Goal: Task Accomplishment & Management: Complete application form

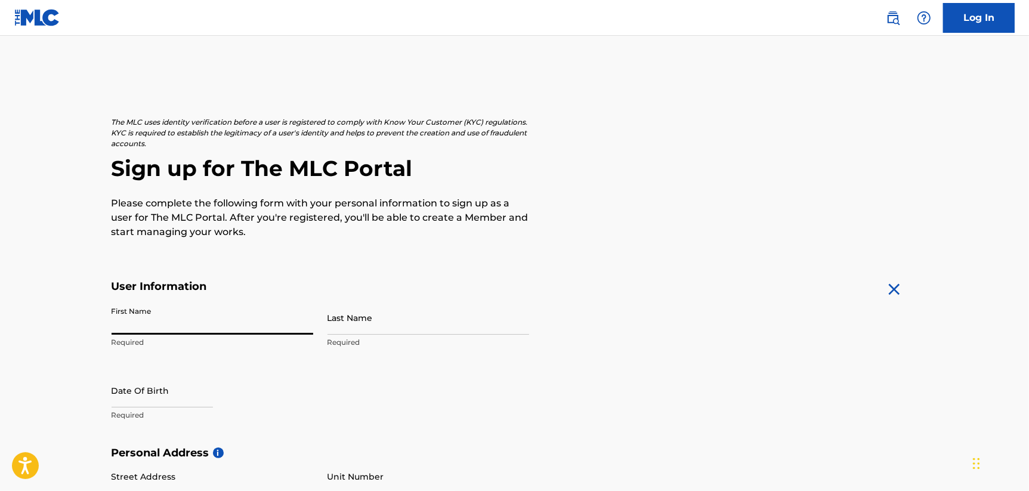
click at [180, 325] on input "First Name" at bounding box center [213, 318] width 202 height 34
type input "[PERSON_NAME]"
type input "bloom"
type input "45150"
type input "513"
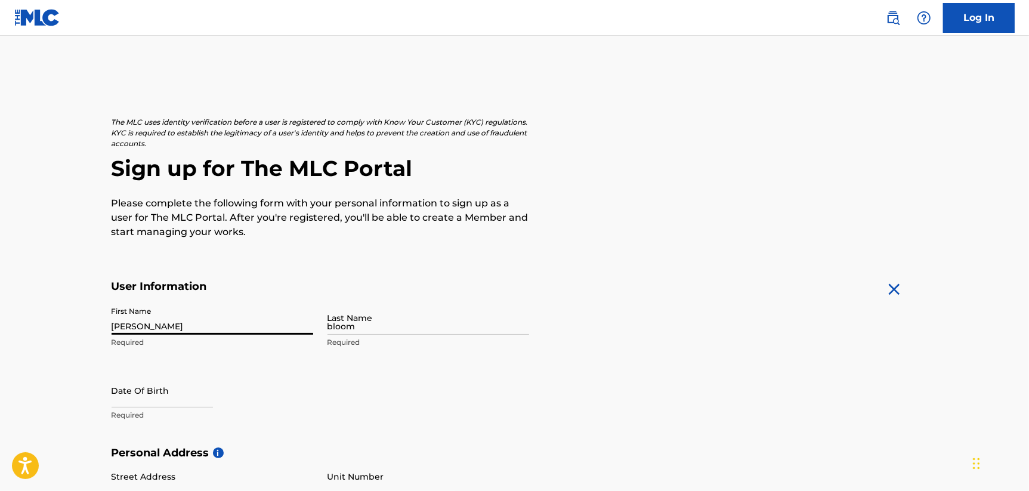
type input "6520039"
type input "[EMAIL_ADDRESS][DOMAIN_NAME]"
click at [136, 405] on input "text" at bounding box center [162, 391] width 101 height 34
select select "8"
select select "2025"
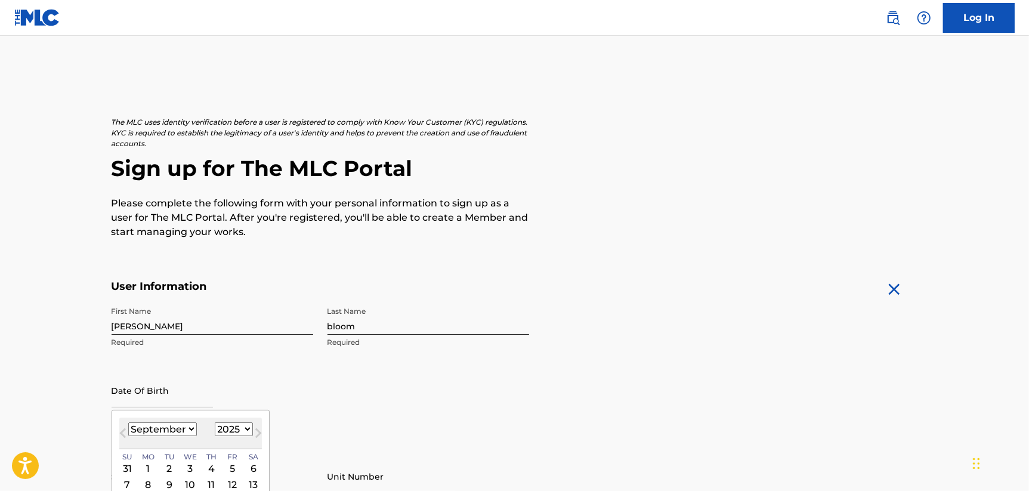
click at [153, 427] on select "January February March April May June July August September October November De…" at bounding box center [162, 429] width 69 height 14
select select "0"
click at [128, 422] on select "January February March April May June July August September October November De…" at bounding box center [162, 429] width 69 height 14
click at [223, 423] on select "1899 1900 1901 1902 1903 1904 1905 1906 1907 1908 1909 1910 1911 1912 1913 1914…" at bounding box center [234, 429] width 38 height 14
select select "1973"
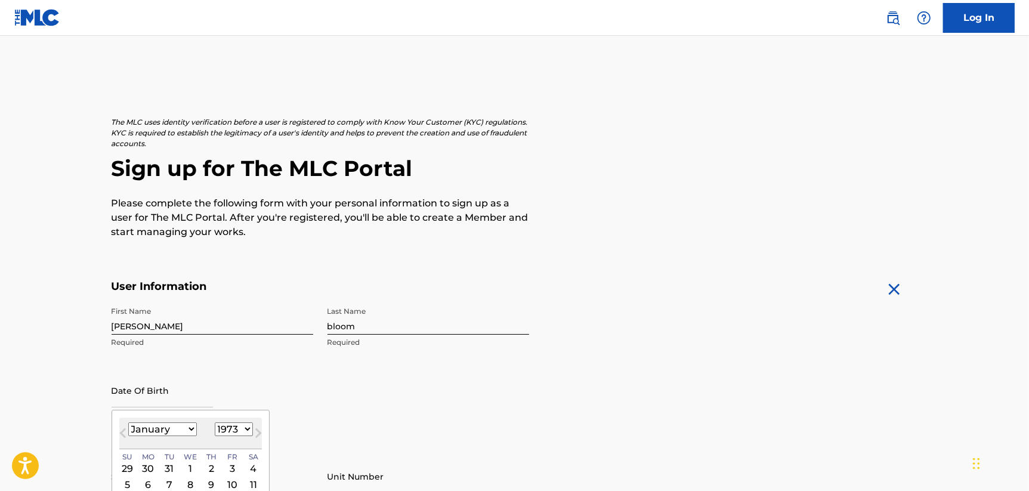
click at [215, 422] on select "1899 1900 1901 1902 1903 1904 1905 1906 1907 1908 1909 1910 1911 1912 1913 1914…" at bounding box center [234, 429] width 38 height 14
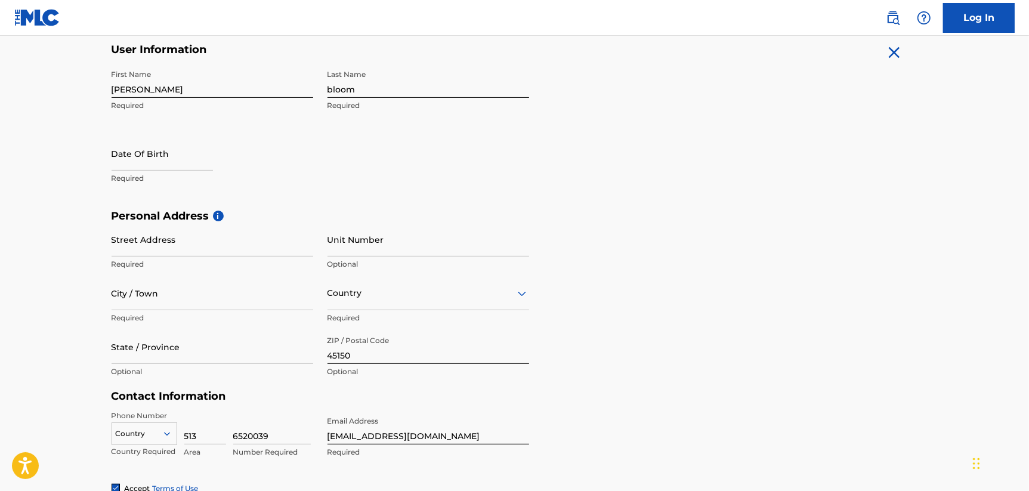
scroll to position [238, 0]
click at [190, 165] on input "text" at bounding box center [162, 152] width 101 height 34
select select "8"
select select "2025"
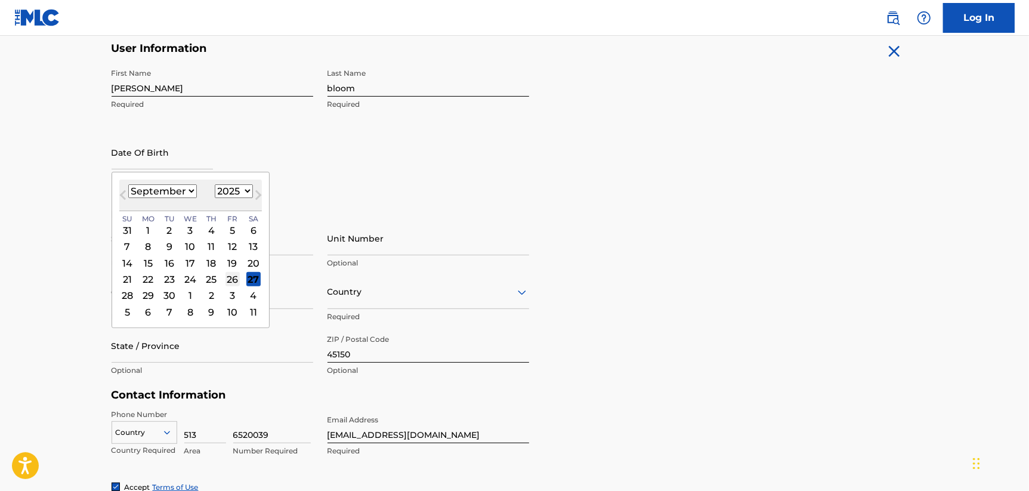
click at [232, 281] on div "26" at bounding box center [233, 279] width 14 height 14
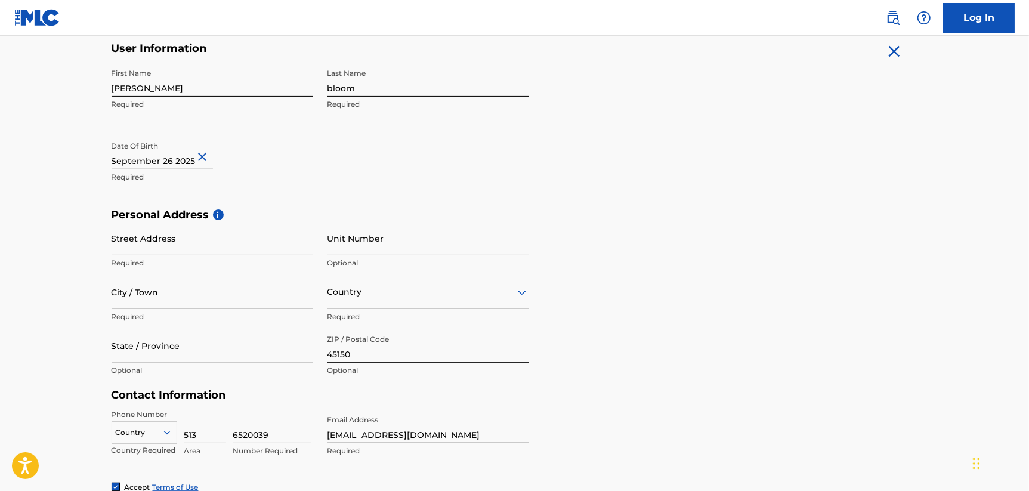
click at [162, 162] on input "text" at bounding box center [162, 152] width 101 height 34
select select "8"
select select "2025"
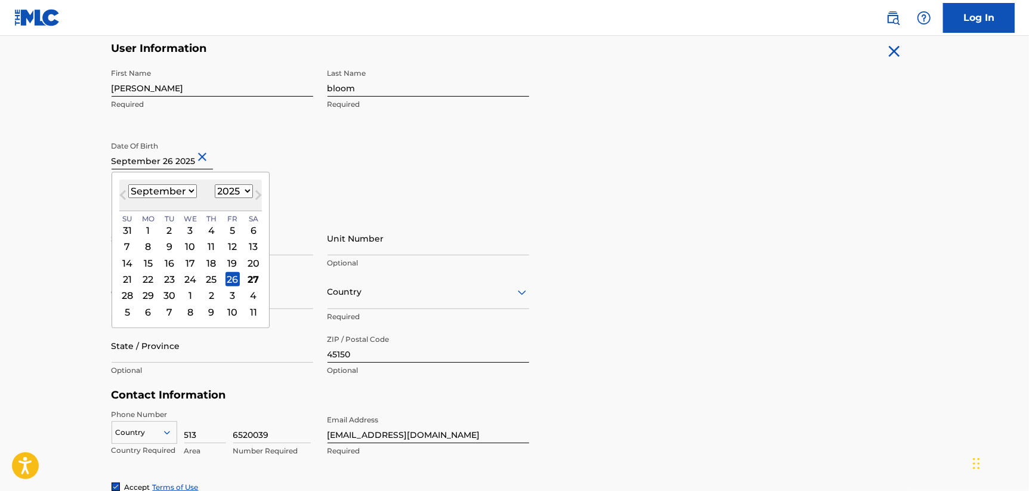
click at [174, 189] on select "January February March April May June July August September October November De…" at bounding box center [162, 191] width 69 height 14
select select "0"
click at [128, 184] on select "January February March April May June July August September October November De…" at bounding box center [162, 191] width 69 height 14
click at [229, 193] on select "1899 1900 1901 1902 1903 1904 1905 1906 1907 1908 1909 1910 1911 1912 1913 1914…" at bounding box center [234, 191] width 38 height 14
select select "1973"
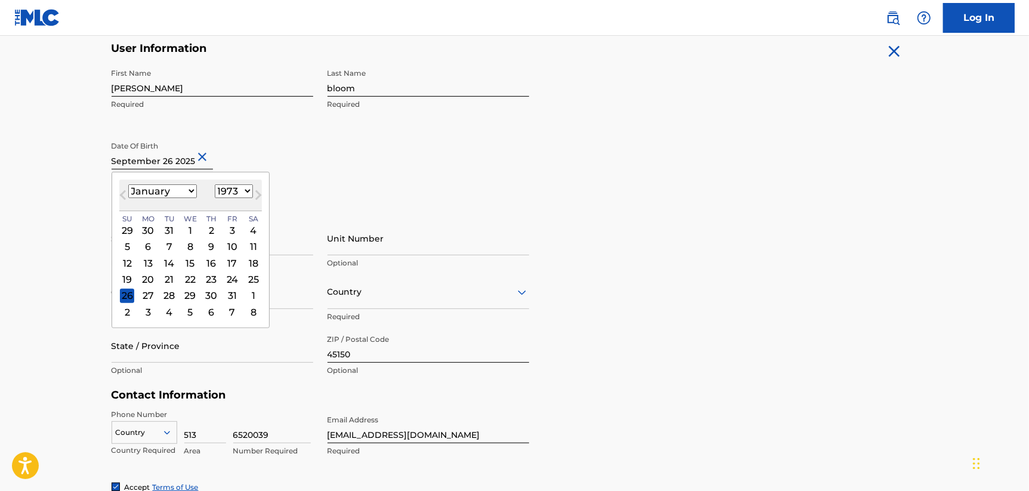
click at [215, 184] on select "1899 1900 1901 1902 1903 1904 1905 1906 1907 1908 1909 1910 1911 1912 1913 1914…" at bounding box center [234, 191] width 38 height 14
click at [214, 340] on input "State / Province" at bounding box center [213, 346] width 202 height 34
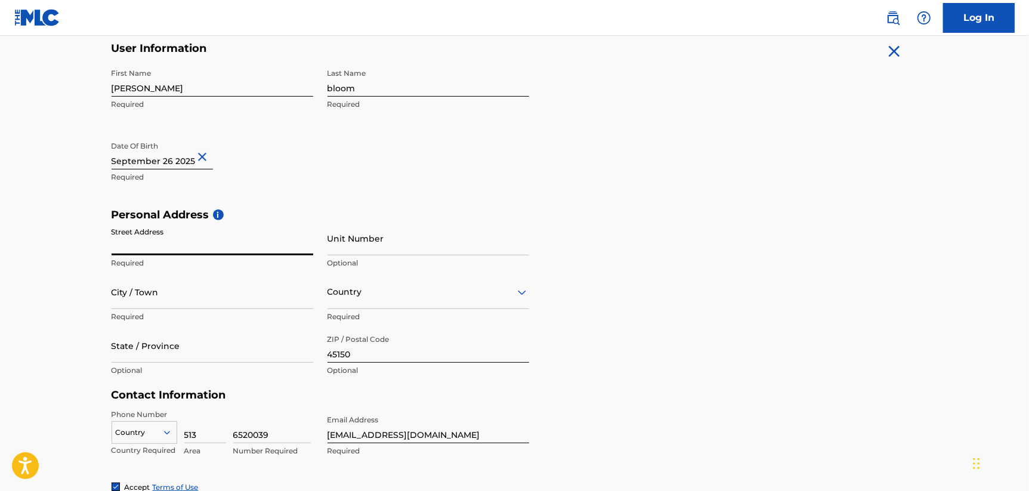
click at [140, 243] on input "Street Address" at bounding box center [213, 238] width 202 height 34
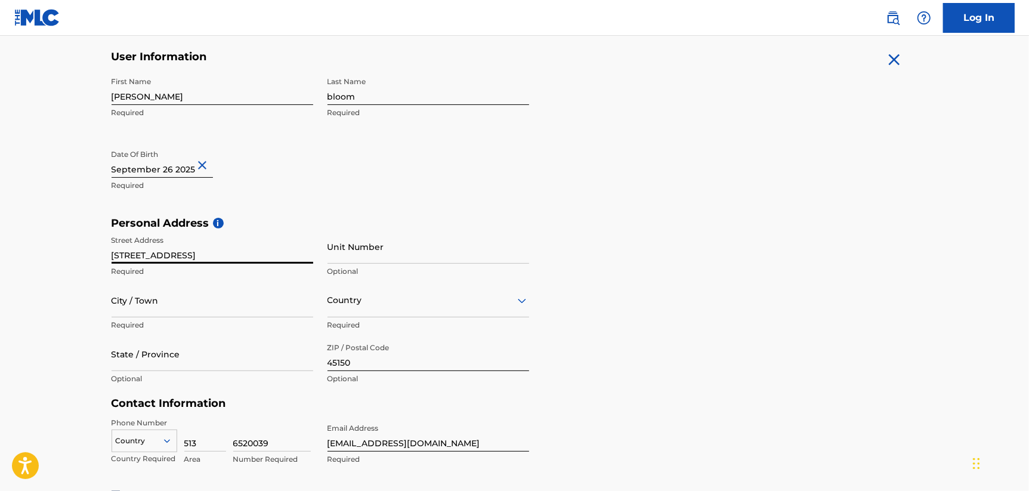
scroll to position [239, 0]
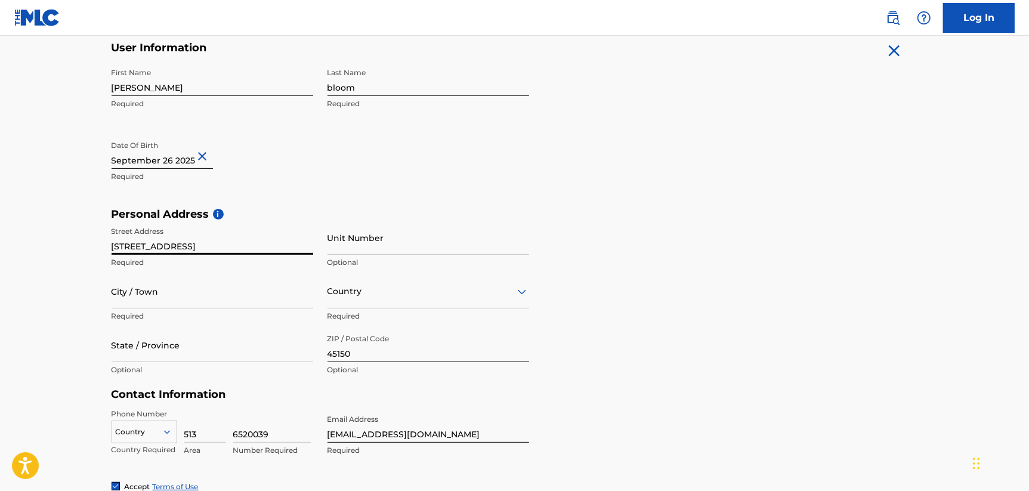
drag, startPoint x: 192, startPoint y: 243, endPoint x: 230, endPoint y: 248, distance: 37.8
click at [230, 248] on input "[STREET_ADDRESS]" at bounding box center [213, 238] width 202 height 34
type input "901 edgecombe dr"
click at [356, 243] on input "Unit Number" at bounding box center [429, 238] width 202 height 34
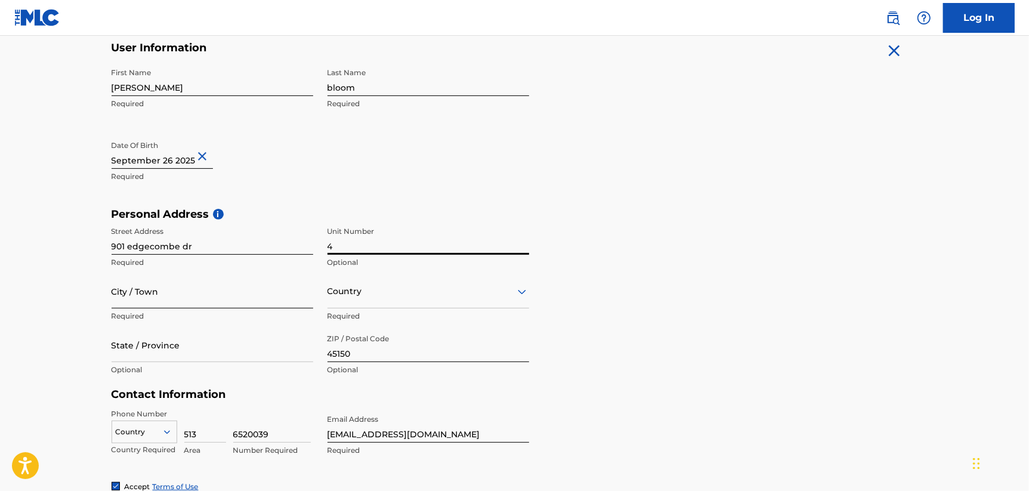
type input "4"
click at [207, 301] on input "City / Town" at bounding box center [213, 292] width 202 height 34
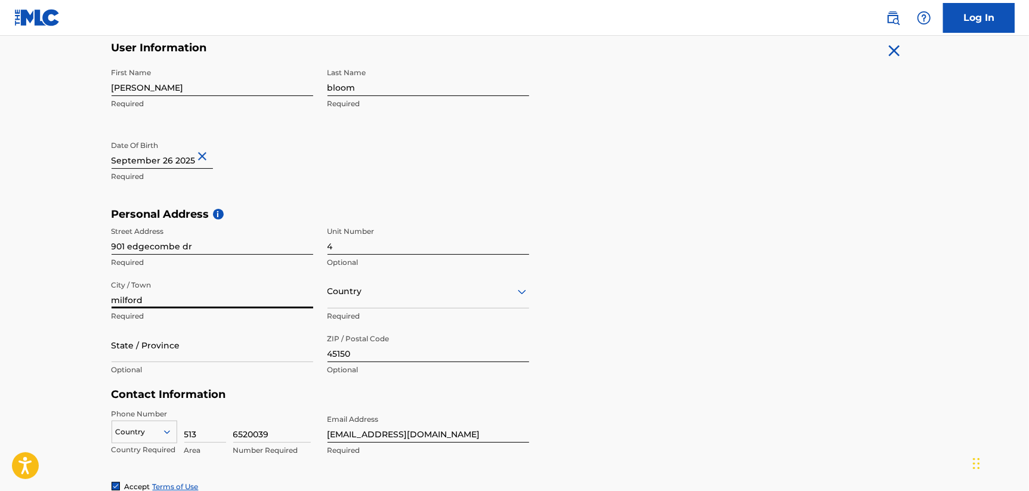
type input "milford"
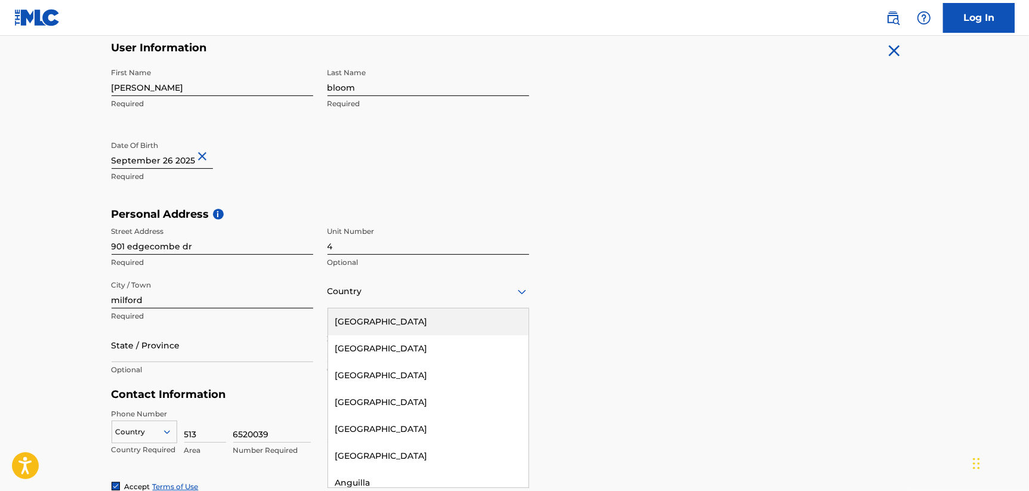
click at [392, 304] on div "Country" at bounding box center [429, 292] width 202 height 34
click at [388, 314] on div "[GEOGRAPHIC_DATA]" at bounding box center [428, 322] width 201 height 27
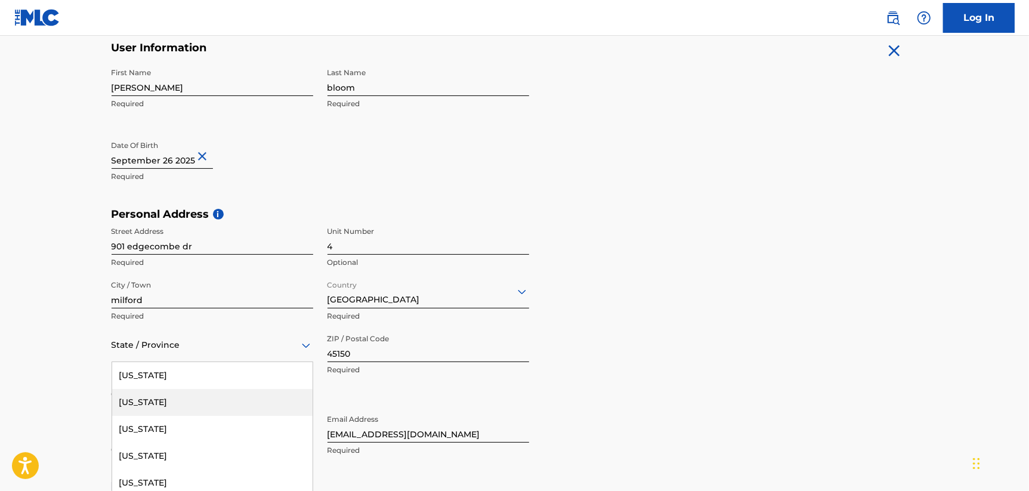
scroll to position [289, 0]
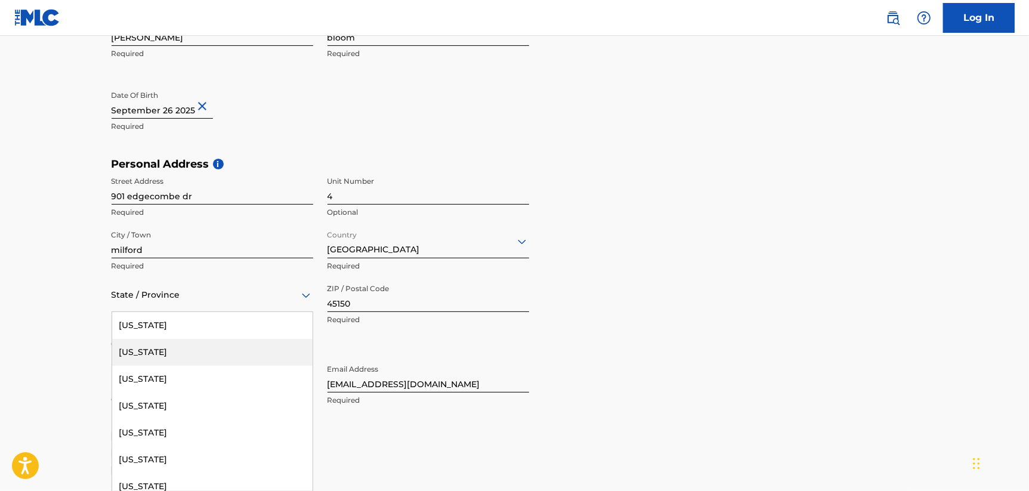
click at [185, 312] on div "57 results available. Use Up and Down to choose options, press Enter to select …" at bounding box center [213, 295] width 202 height 34
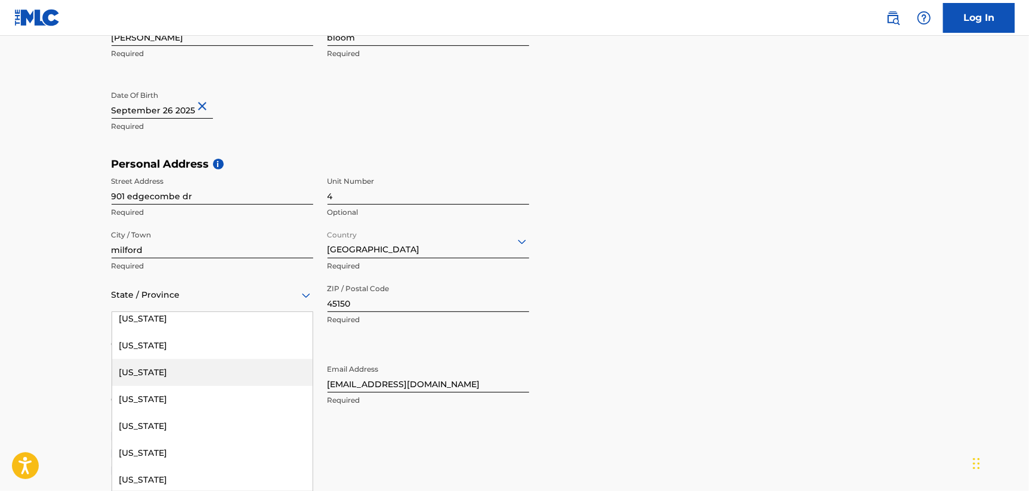
scroll to position [1014, 0]
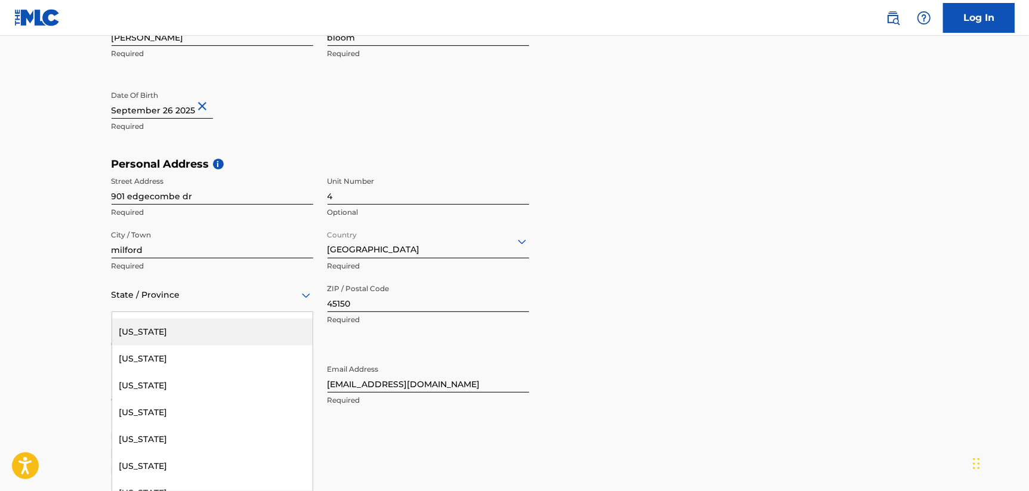
click at [140, 333] on div "[US_STATE]" at bounding box center [212, 332] width 201 height 27
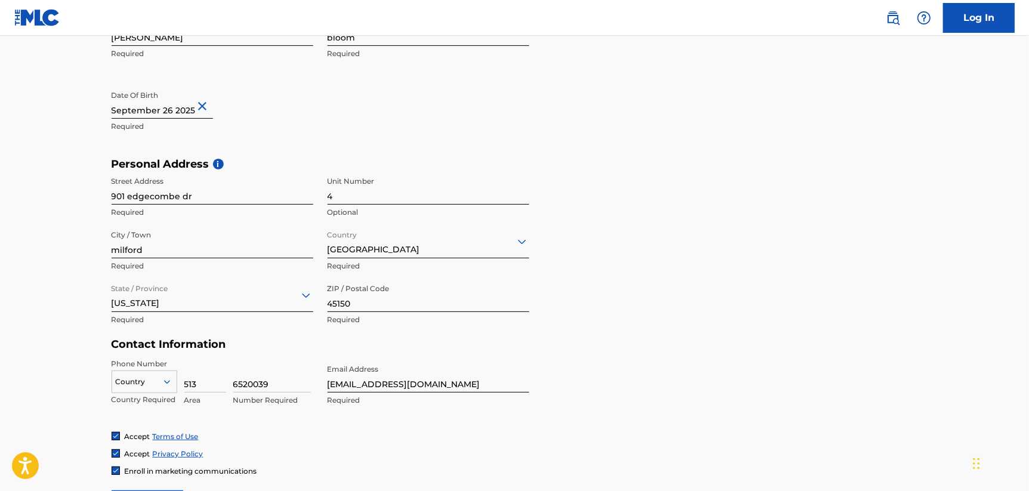
click at [411, 424] on div "Phone Number Country Country Required 513 Area 6520039 Number Required Email Ad…" at bounding box center [321, 395] width 418 height 73
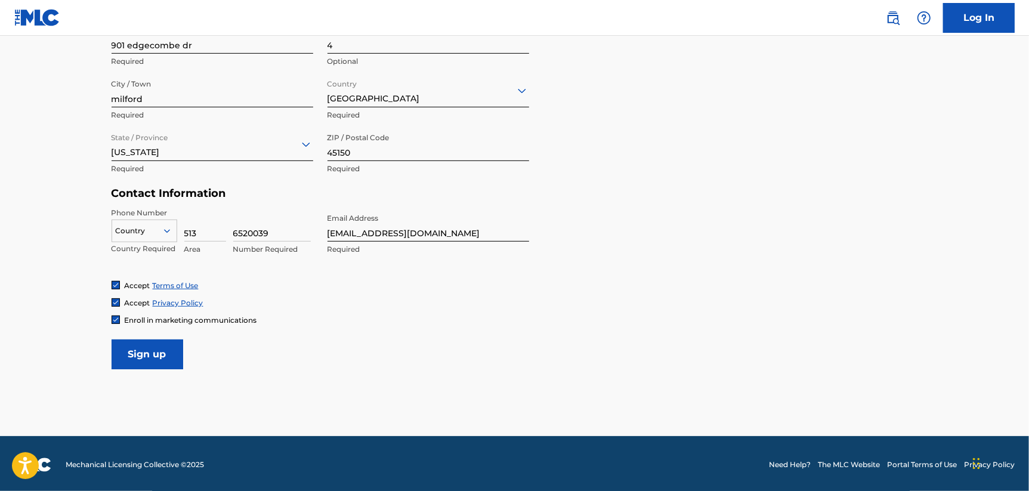
scroll to position [441, 0]
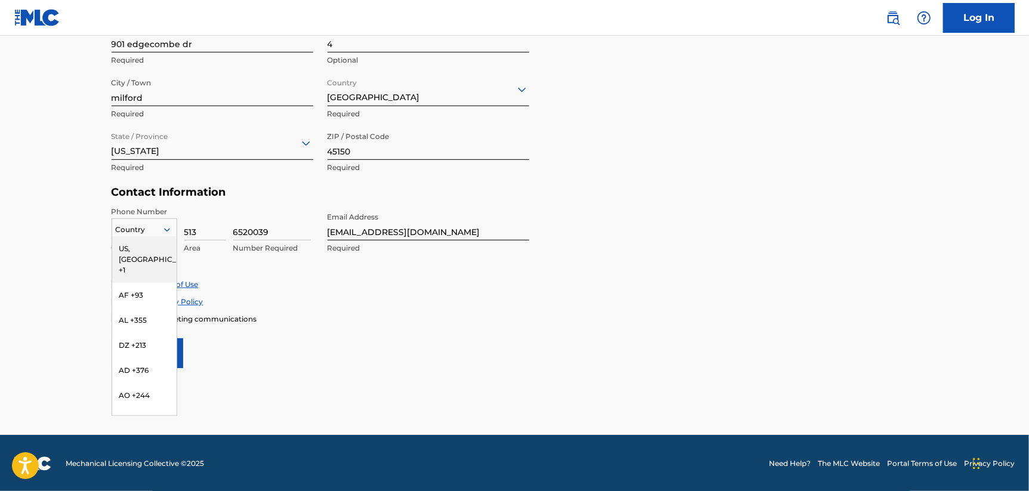
click at [169, 228] on icon at bounding box center [167, 230] width 6 height 4
click at [141, 248] on div "US, [GEOGRAPHIC_DATA] +1" at bounding box center [144, 259] width 64 height 47
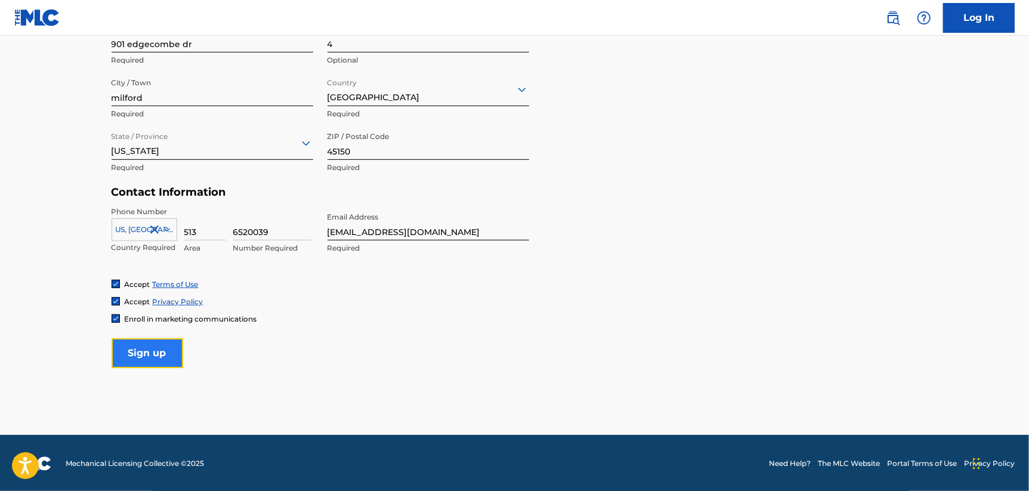
click at [158, 350] on input "Sign up" at bounding box center [148, 353] width 72 height 30
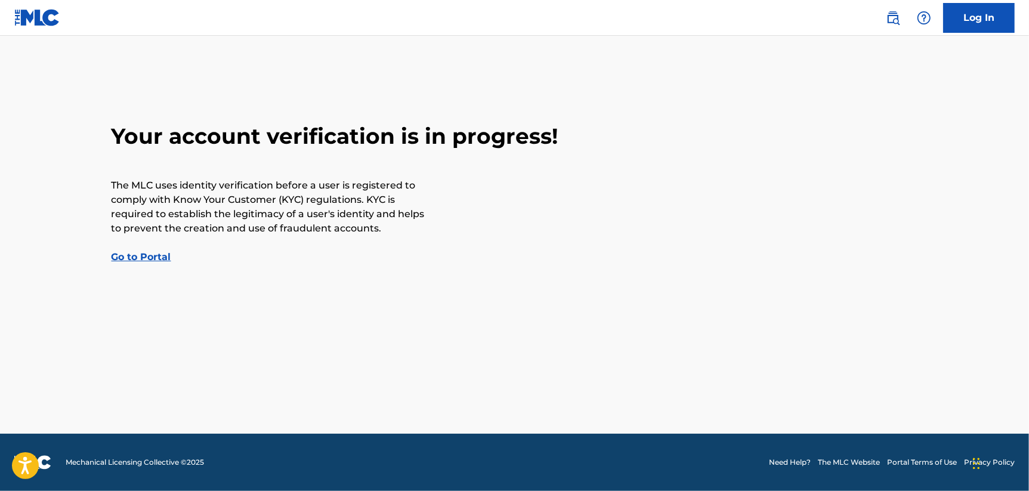
click at [144, 259] on link "Go to Portal" at bounding box center [142, 256] width 60 height 11
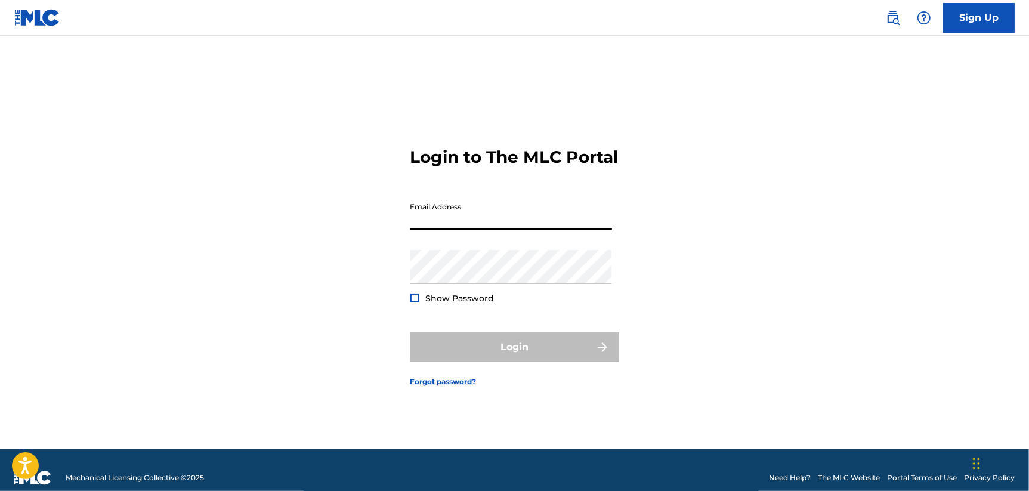
click at [436, 224] on input "Email Address" at bounding box center [512, 213] width 202 height 34
type input "[EMAIL_ADDRESS][DOMAIN_NAME]"
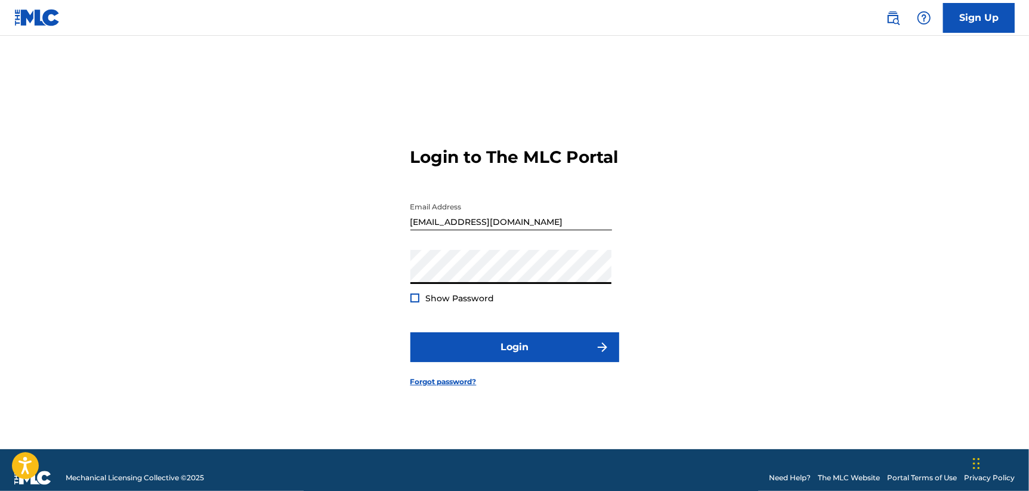
click at [415, 303] on div at bounding box center [415, 298] width 9 height 9
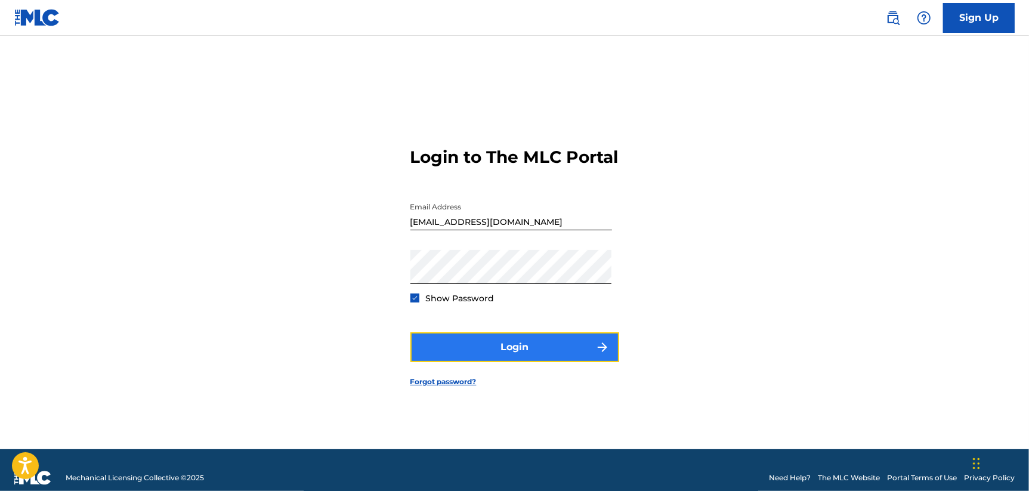
click at [513, 353] on button "Login" at bounding box center [515, 347] width 209 height 30
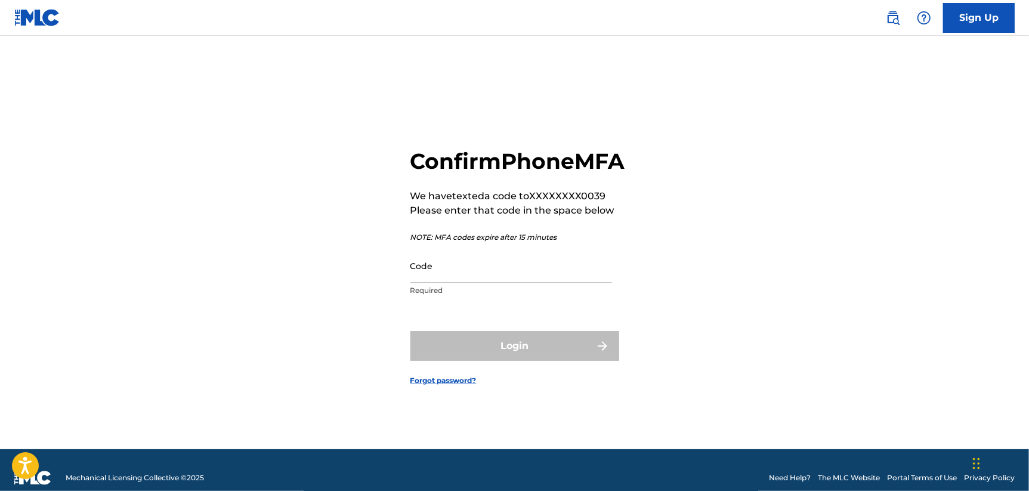
click at [473, 303] on div "Code Required" at bounding box center [512, 276] width 202 height 54
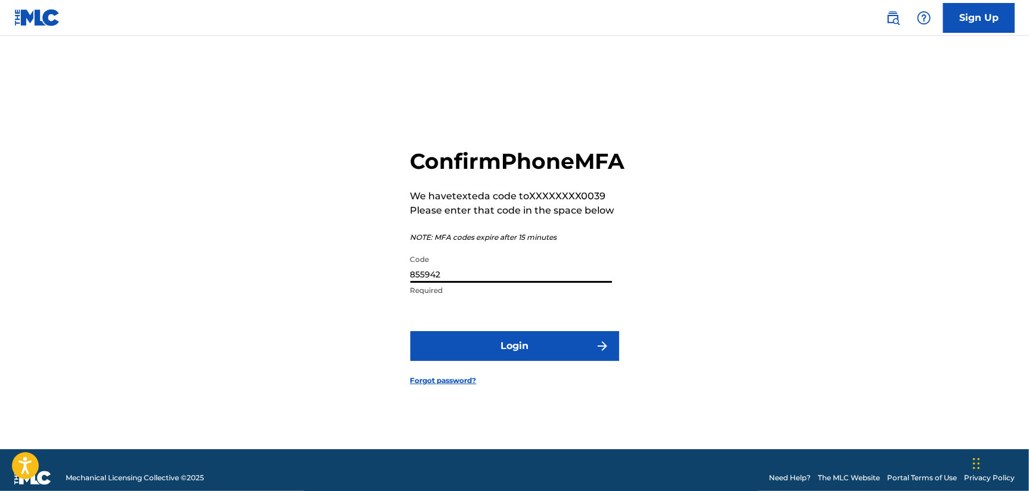
type input "855942"
click at [411, 331] on button "Login" at bounding box center [515, 346] width 209 height 30
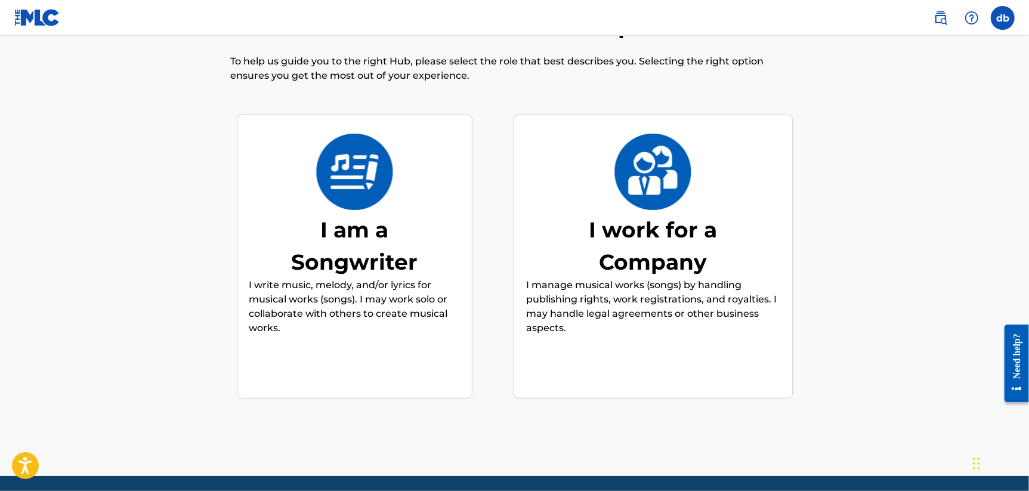
click at [374, 185] on img at bounding box center [355, 172] width 78 height 76
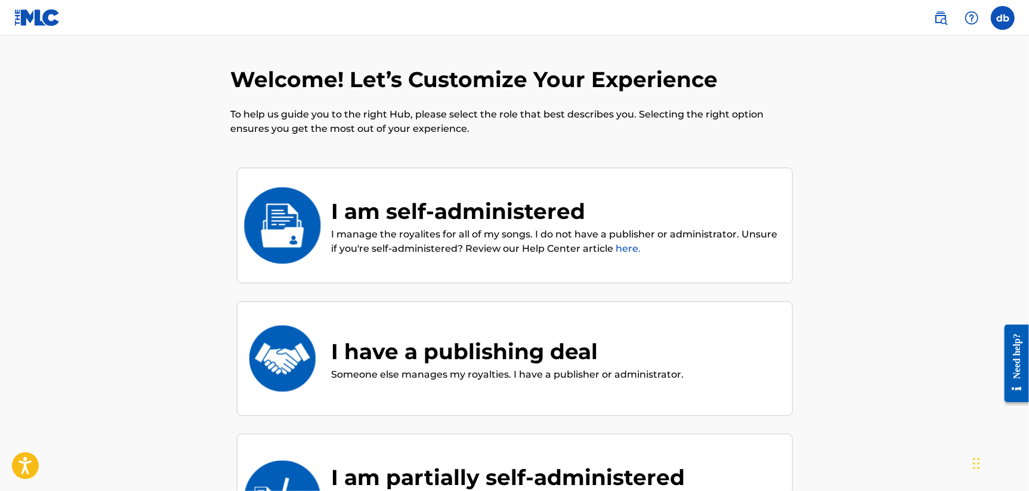
click at [440, 205] on div "I am self-administered" at bounding box center [556, 211] width 449 height 32
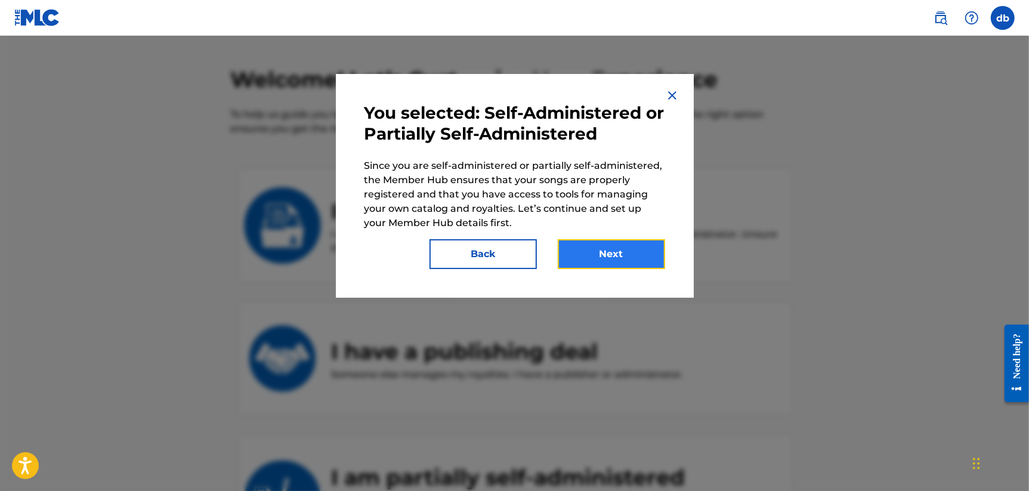
click at [603, 246] on button "Next" at bounding box center [611, 254] width 107 height 30
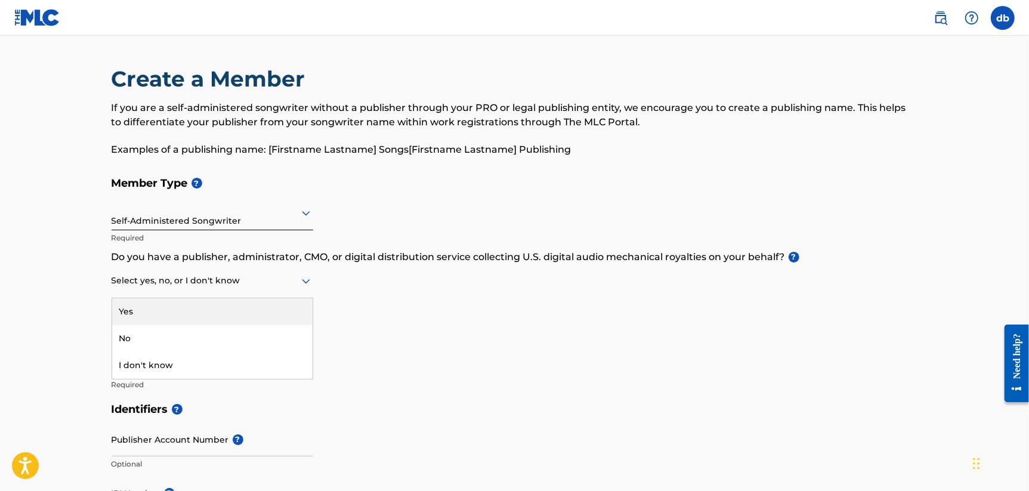
click at [180, 284] on div at bounding box center [213, 280] width 202 height 15
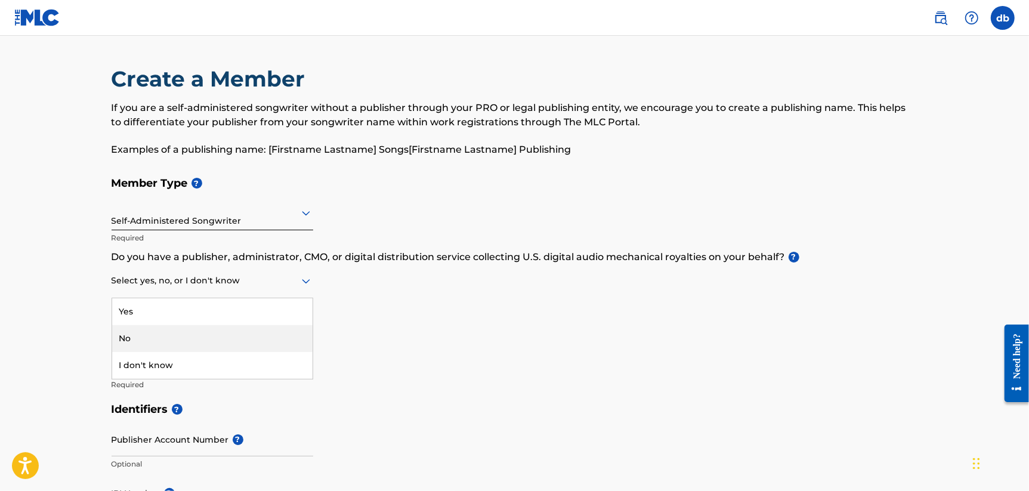
click at [147, 331] on div "No" at bounding box center [212, 338] width 201 height 27
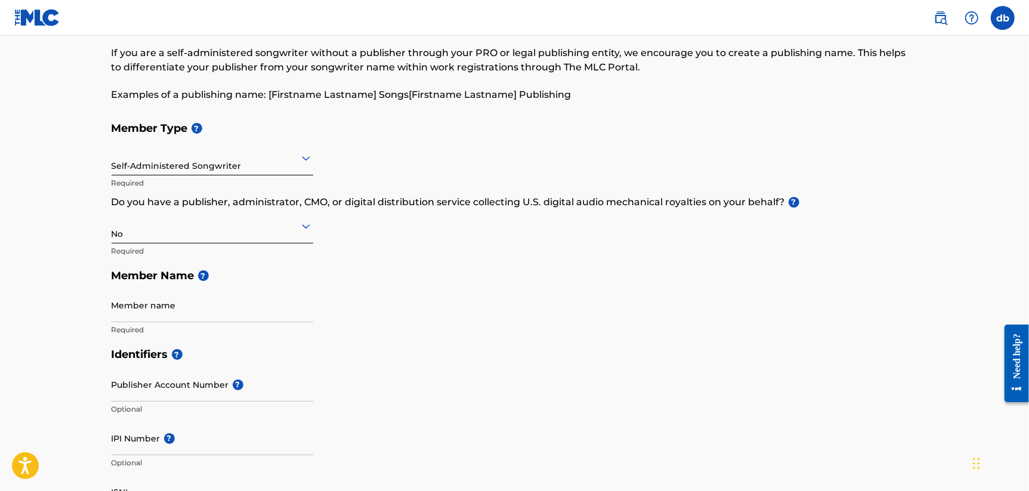
scroll to position [59, 0]
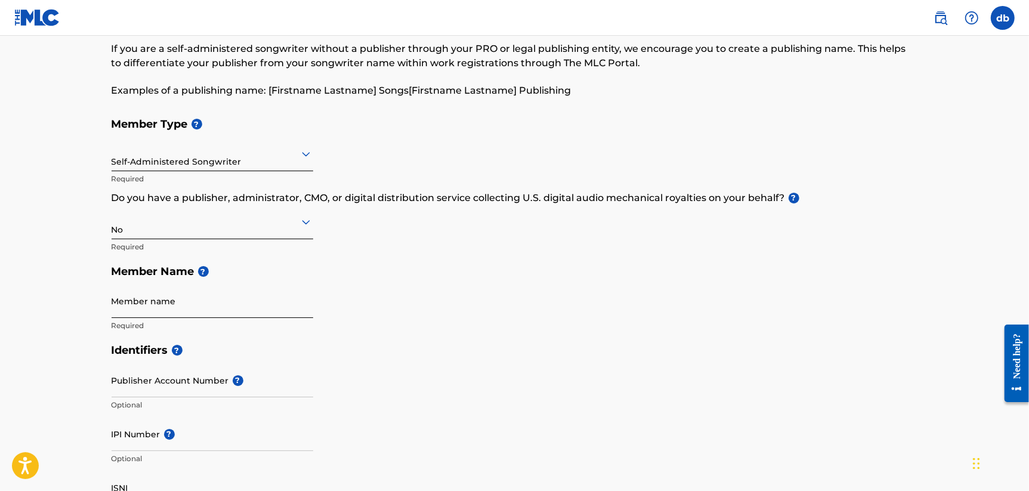
click at [162, 309] on input "Member name" at bounding box center [213, 301] width 202 height 34
type input "[PERSON_NAME]"
type input "901 edgecombe dr"
type input "milford"
type input "[GEOGRAPHIC_DATA]"
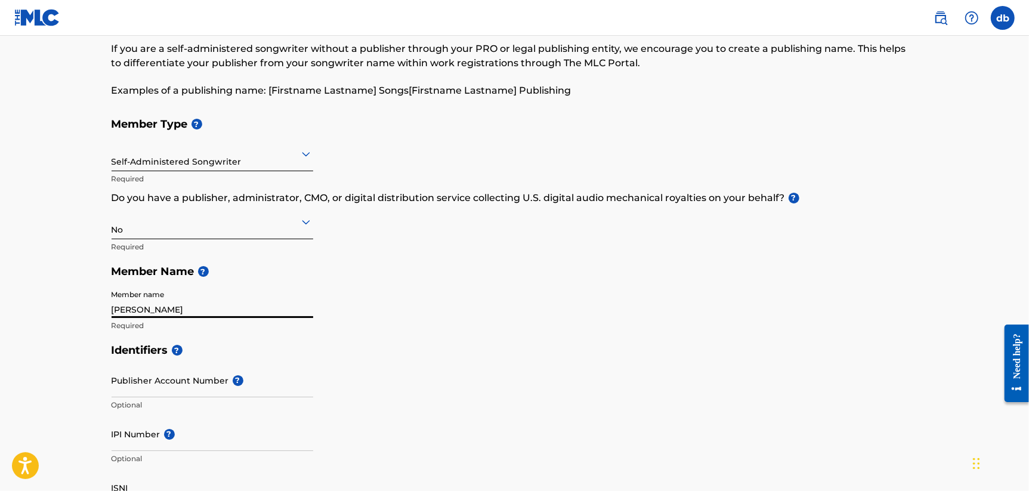
type input "45150"
type input "1"
type input "513"
type input "6520039"
type input "[EMAIL_ADDRESS][DOMAIN_NAME]"
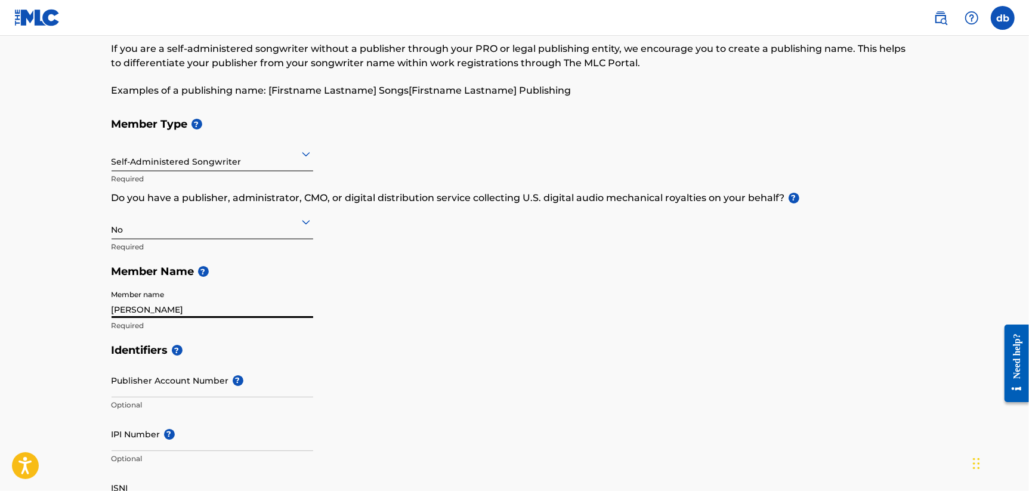
scroll to position [605, 0]
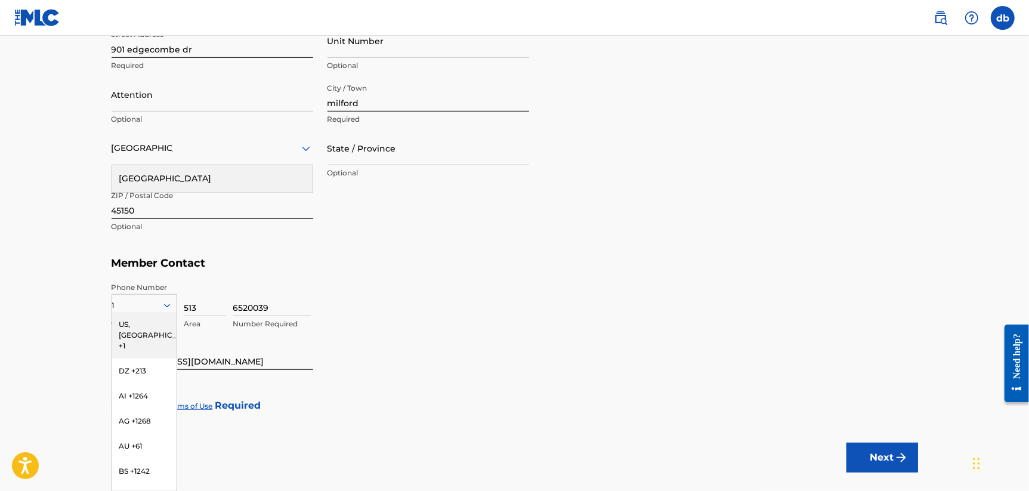
click at [346, 283] on div "6520039 Number Required" at bounding box center [575, 309] width 685 height 54
click at [295, 321] on p "Number Required" at bounding box center [272, 324] width 78 height 11
click at [294, 332] on div "6520039 Number Required" at bounding box center [272, 309] width 78 height 54
click at [139, 323] on div "US, [GEOGRAPHIC_DATA] +1" at bounding box center [144, 335] width 64 height 47
click at [117, 405] on div at bounding box center [119, 406] width 14 height 14
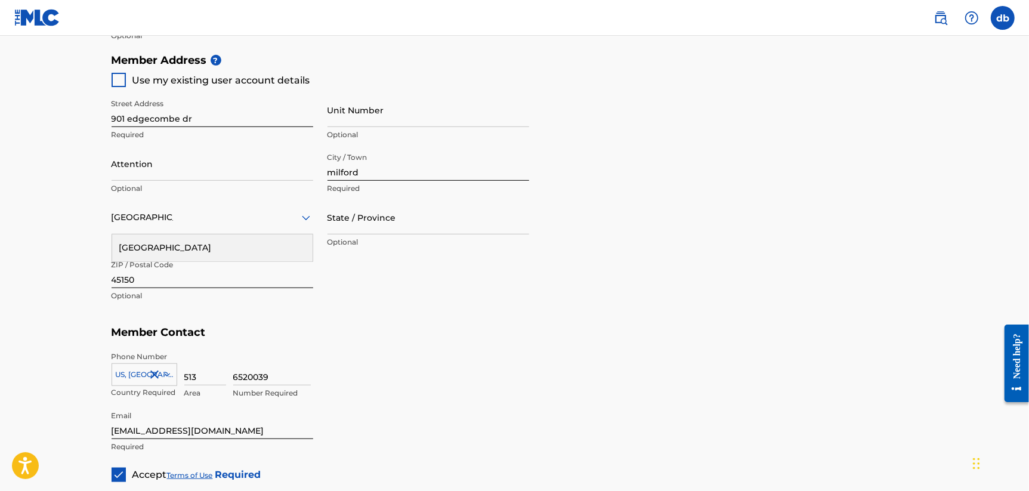
scroll to position [486, 0]
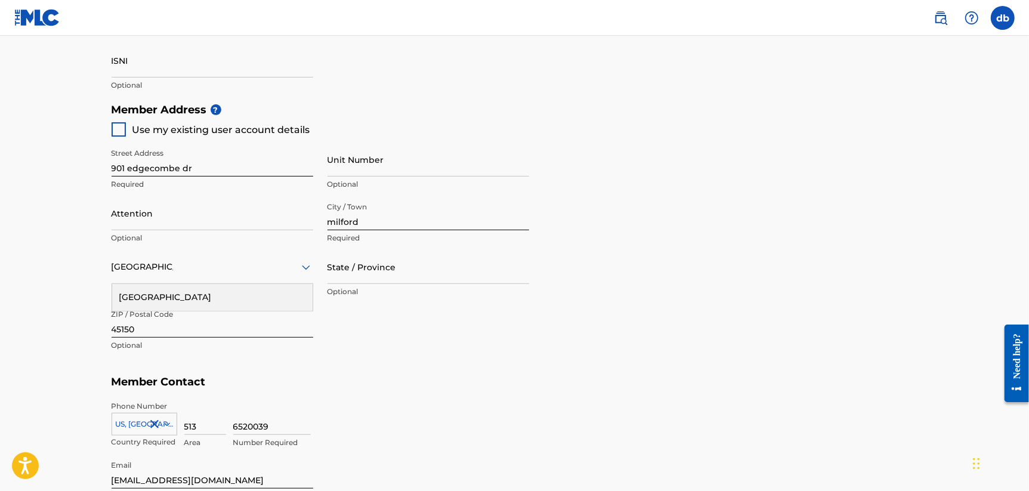
click at [120, 127] on div at bounding box center [119, 129] width 14 height 14
type input "901 edgecombe dr"
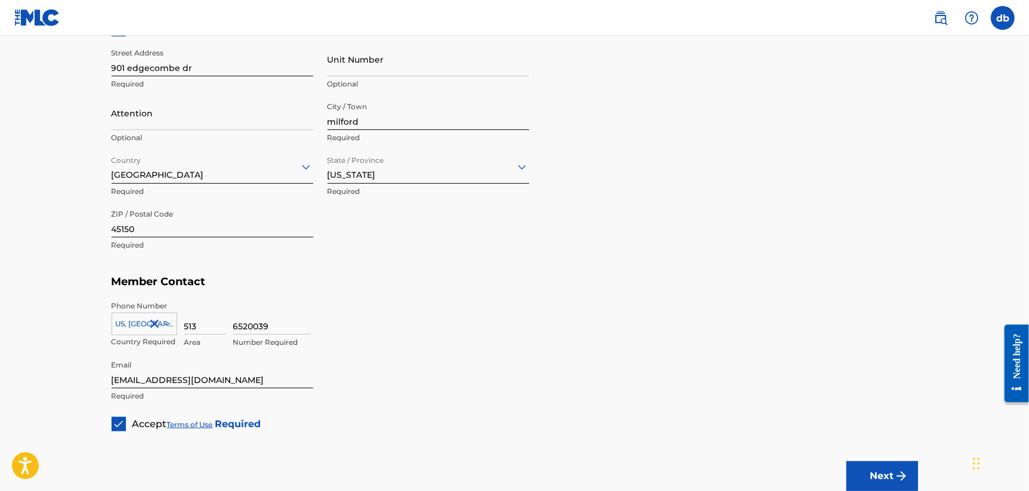
scroll to position [673, 0]
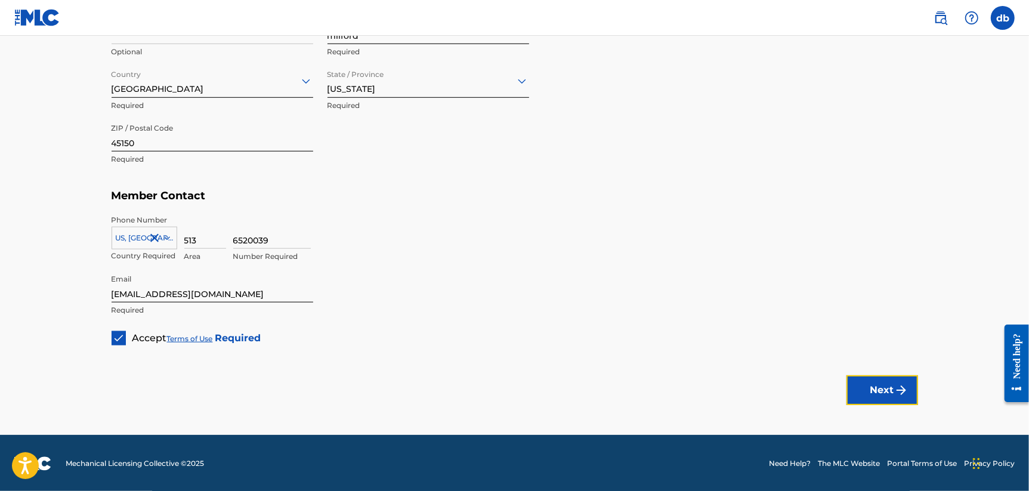
click at [871, 385] on button "Next" at bounding box center [883, 390] width 72 height 30
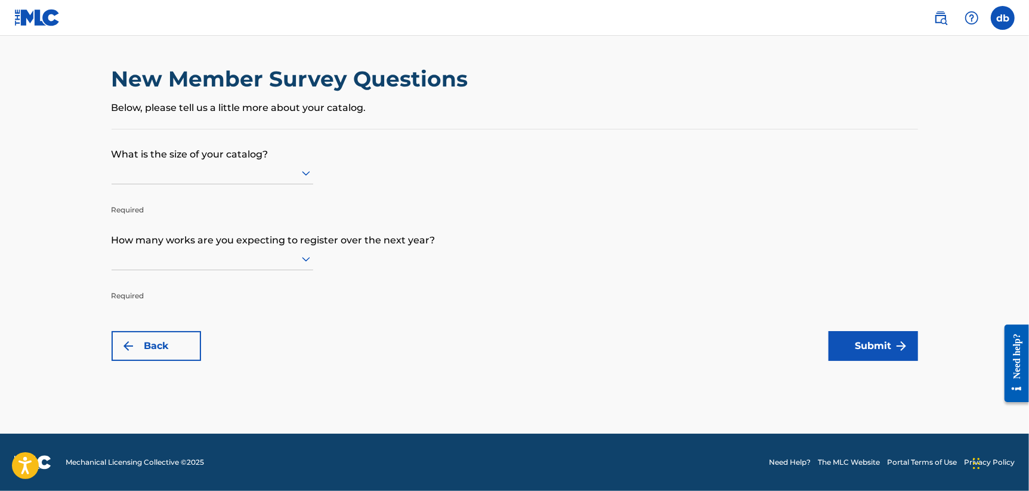
click at [299, 174] on icon at bounding box center [306, 173] width 14 height 14
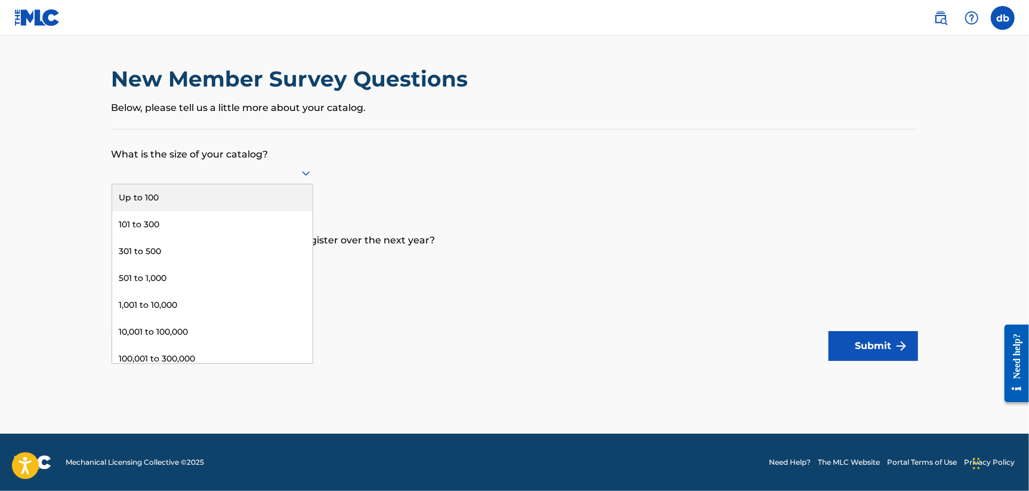
click at [178, 196] on div "Up to 100" at bounding box center [212, 197] width 201 height 27
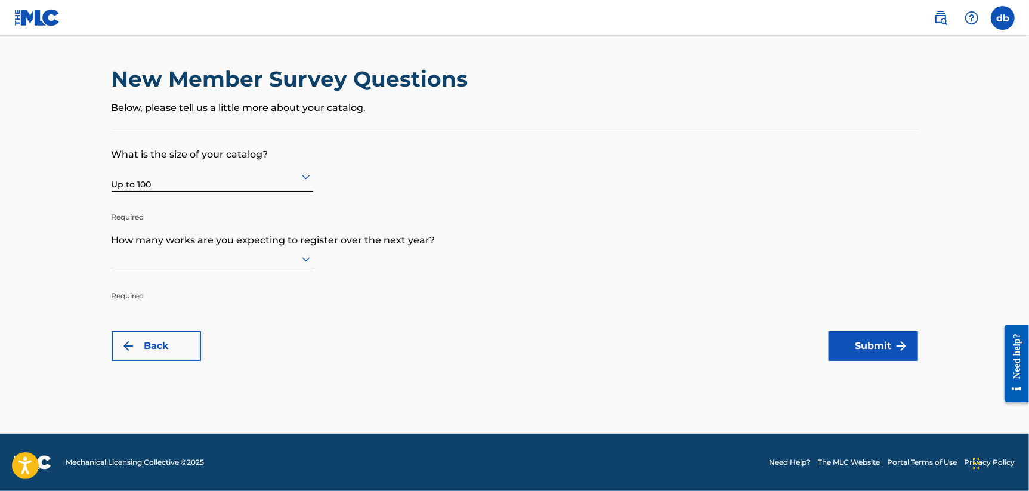
click at [307, 258] on icon at bounding box center [306, 259] width 14 height 14
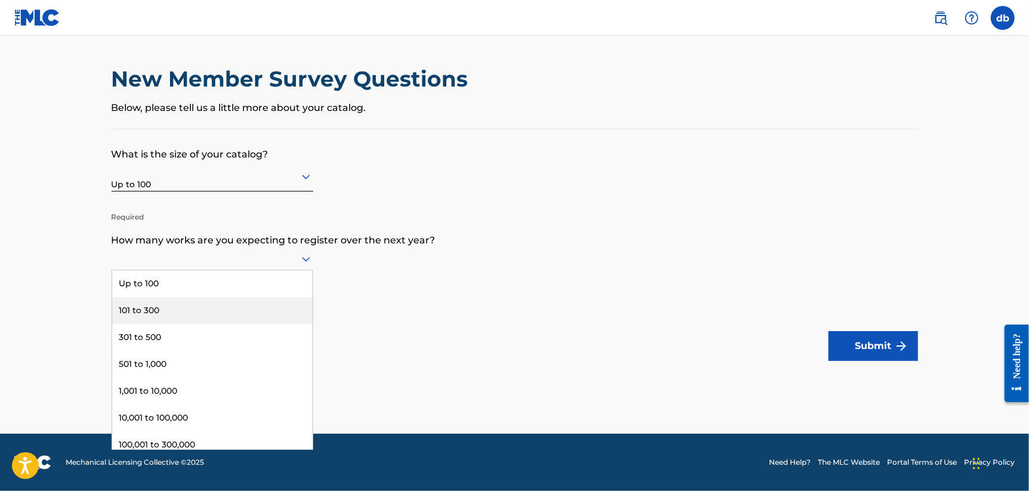
click at [146, 307] on div "101 to 300" at bounding box center [212, 310] width 201 height 27
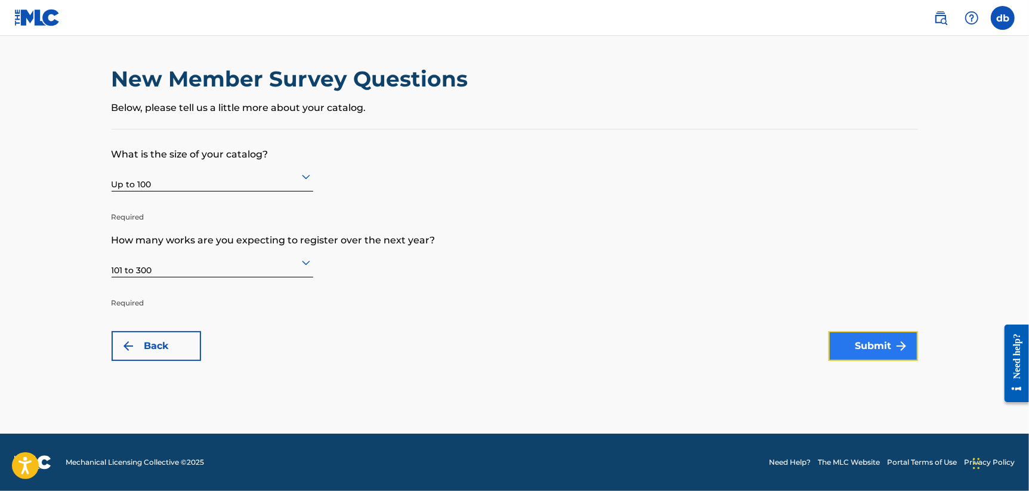
click at [852, 341] on button "Submit" at bounding box center [874, 346] width 90 height 30
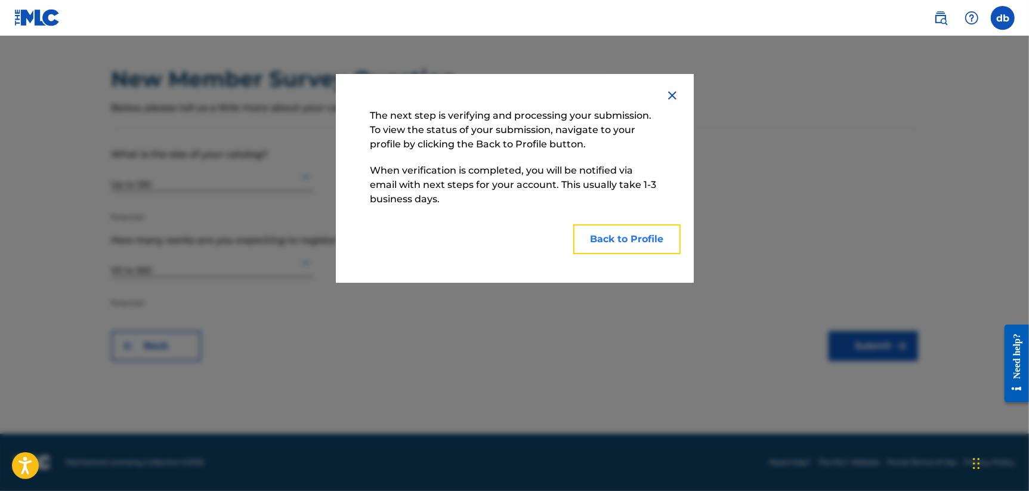
click at [609, 237] on button "Back to Profile" at bounding box center [626, 239] width 107 height 30
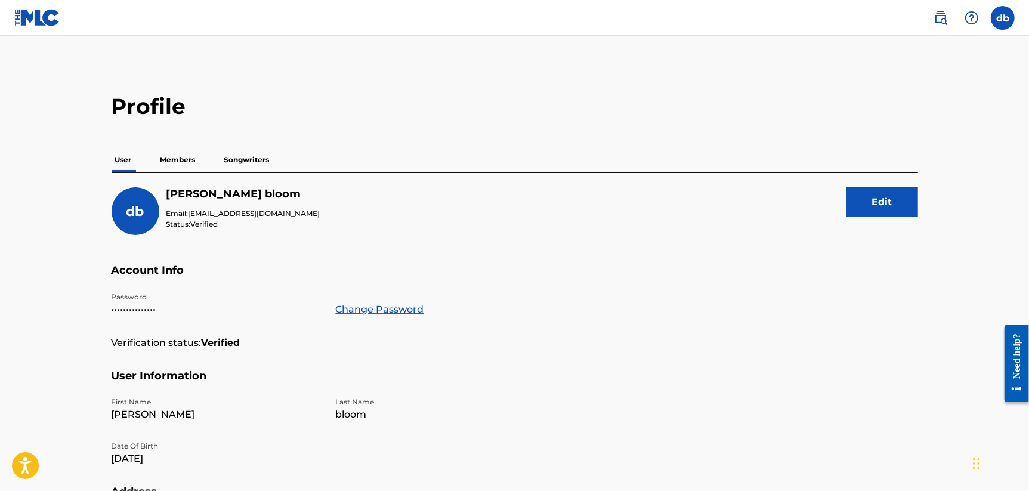
click at [238, 163] on p "Songwriters" at bounding box center [247, 159] width 53 height 25
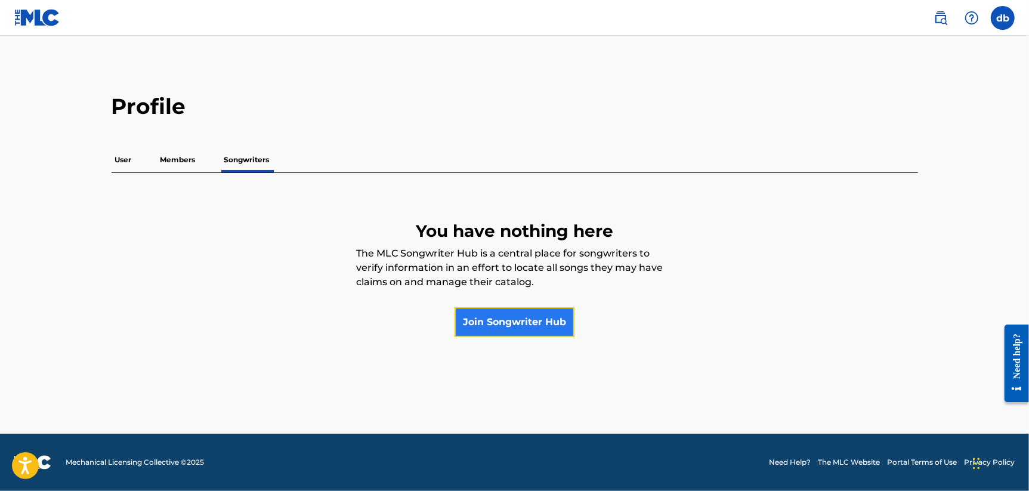
click at [542, 325] on link "Join Songwriter Hub" at bounding box center [515, 322] width 120 height 30
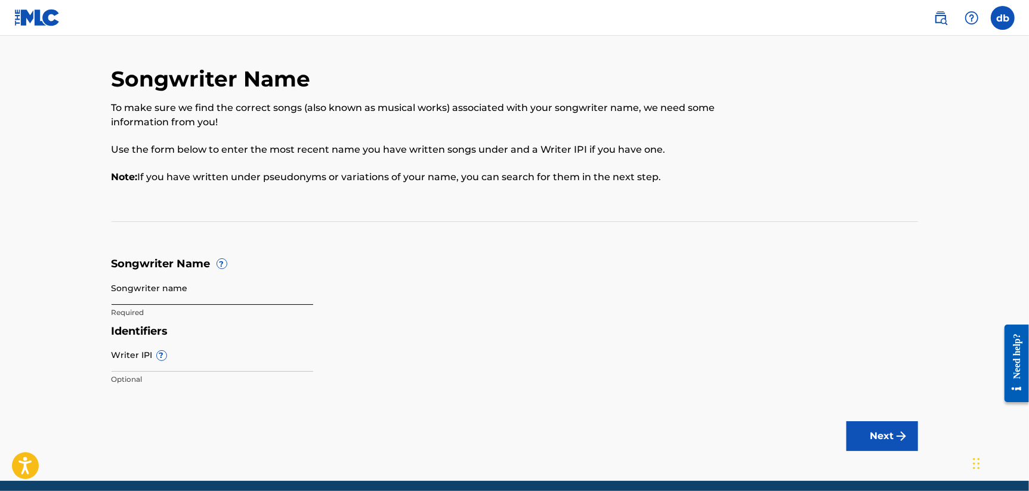
click at [145, 292] on input "Songwriter name" at bounding box center [213, 288] width 202 height 34
type input "DJ L-IV8"
click at [881, 437] on button "Next" at bounding box center [883, 436] width 72 height 30
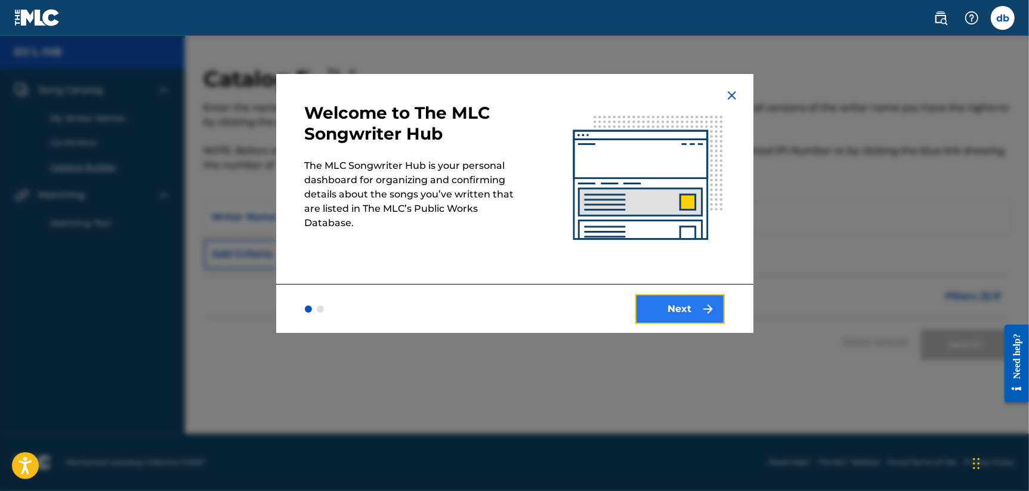
click at [661, 312] on button "Next" at bounding box center [681, 309] width 90 height 30
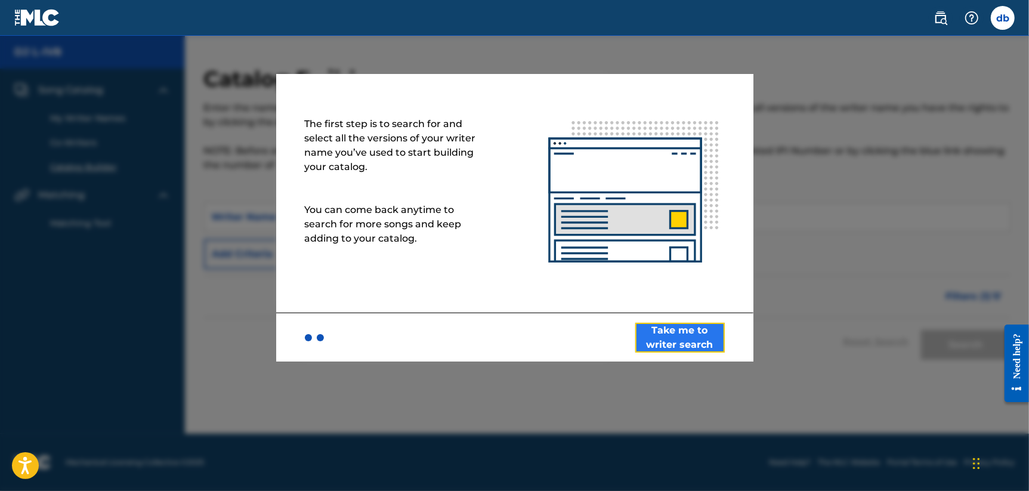
click at [665, 329] on button "Take me to writer search" at bounding box center [681, 338] width 90 height 30
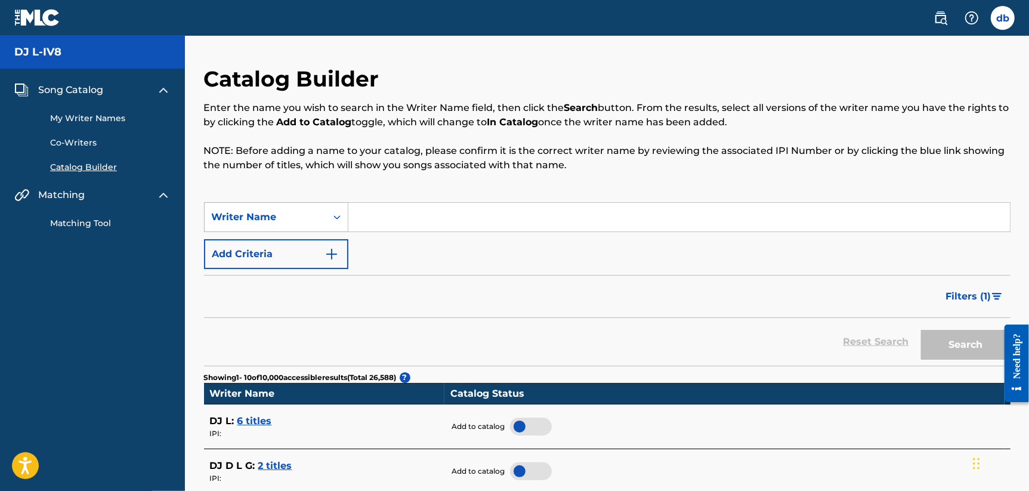
click at [320, 226] on div "Writer Name" at bounding box center [266, 217] width 122 height 23
click at [320, 224] on div "Writer Name" at bounding box center [266, 217] width 122 height 23
click at [318, 253] on button "Add Criteria" at bounding box center [276, 254] width 144 height 30
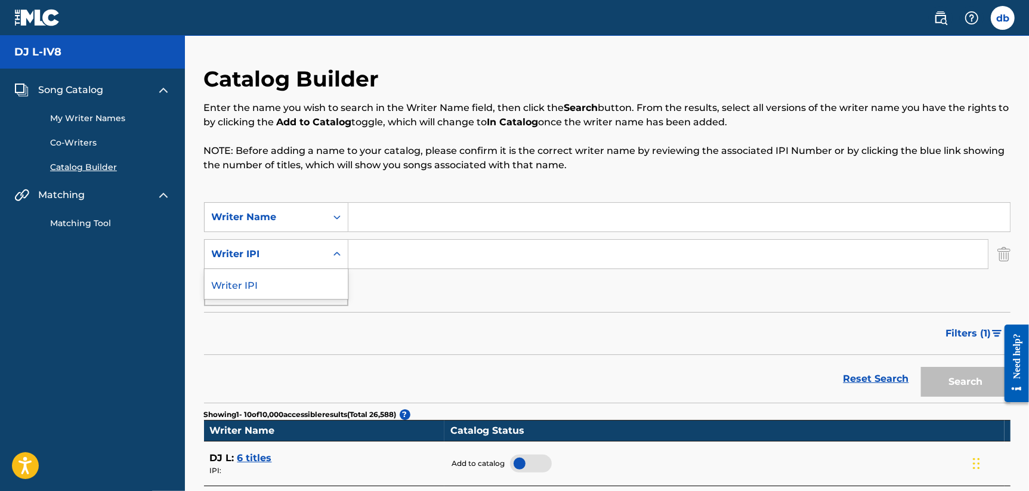
click at [335, 252] on icon "Search Form" at bounding box center [337, 254] width 12 height 12
click at [258, 253] on div "Writer IPI" at bounding box center [265, 254] width 107 height 14
click at [246, 254] on div "Writer IPI" at bounding box center [265, 254] width 107 height 14
click at [245, 254] on div "Writer IPI" at bounding box center [265, 254] width 107 height 14
click at [1001, 256] on img "Search Form" at bounding box center [1004, 254] width 13 height 30
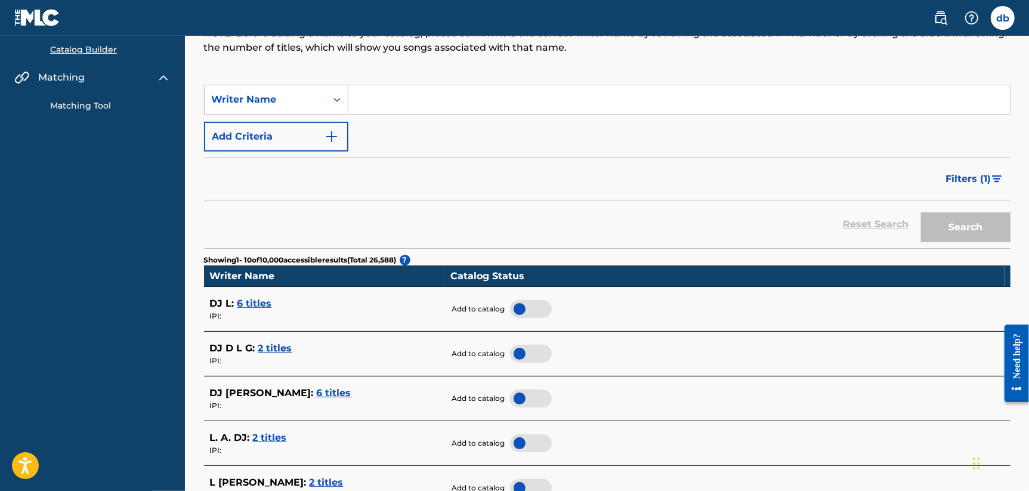
scroll to position [59, 0]
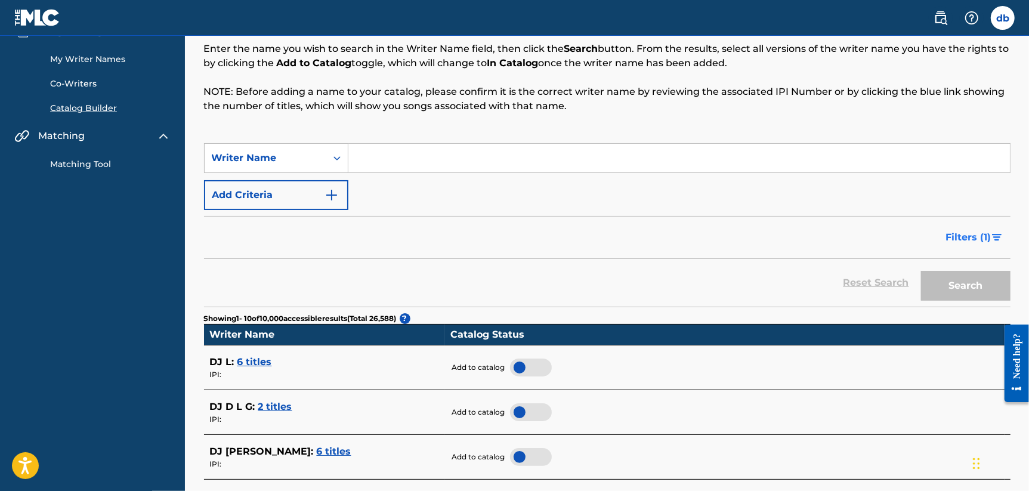
click at [974, 238] on span "Filters ( 1 )" at bounding box center [968, 237] width 45 height 14
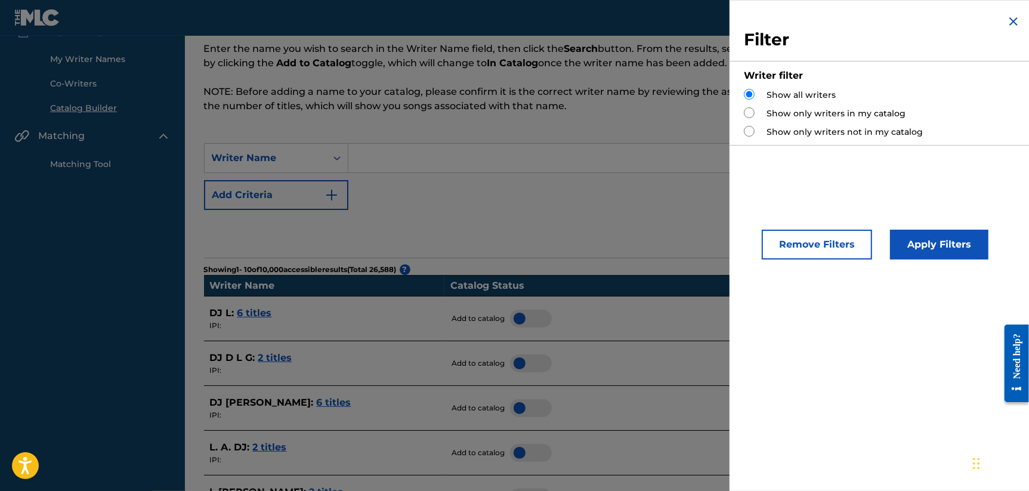
click at [751, 110] on input "Search Form" at bounding box center [749, 112] width 11 height 11
radio input "true"
click at [942, 241] on button "Apply Filters" at bounding box center [939, 245] width 98 height 30
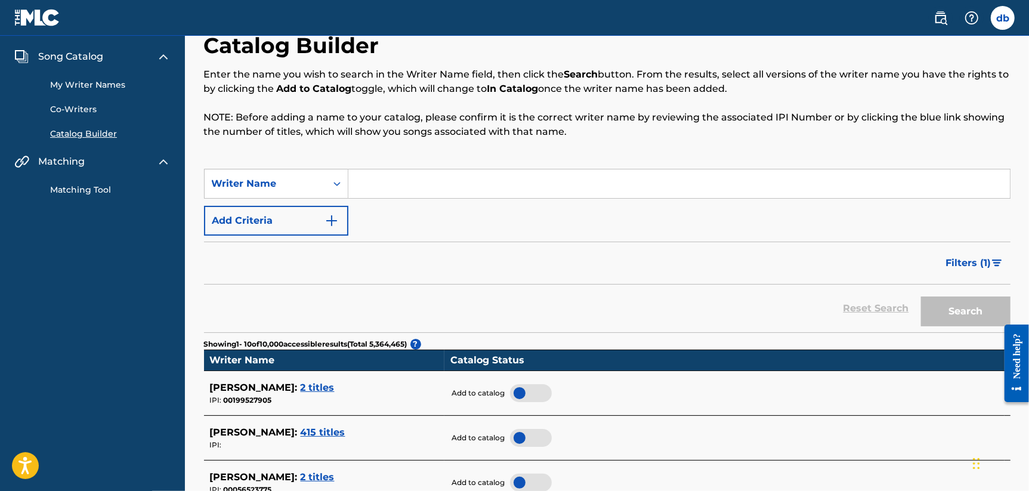
scroll to position [0, 0]
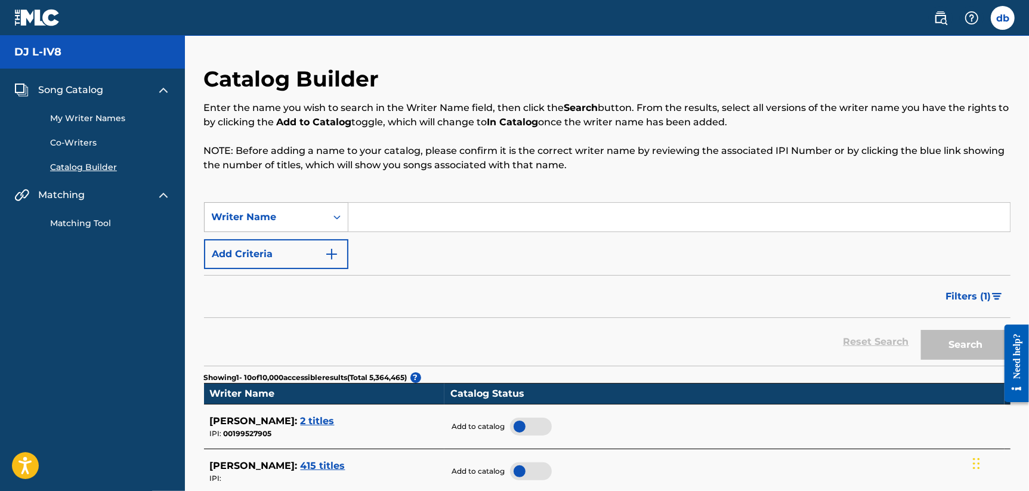
click at [295, 217] on div "Writer Name" at bounding box center [265, 217] width 107 height 14
click at [417, 215] on input "Search Form" at bounding box center [679, 217] width 662 height 29
type input "DJ L-IV8"
click at [921, 330] on button "Search" at bounding box center [966, 345] width 90 height 30
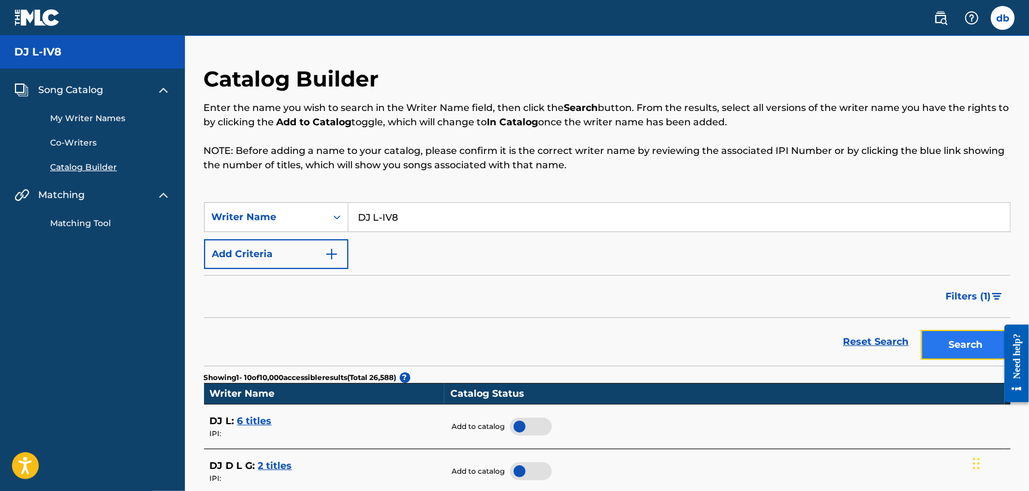
click at [943, 354] on button "Search" at bounding box center [966, 345] width 90 height 30
click at [88, 120] on link "My Writer Names" at bounding box center [110, 118] width 121 height 13
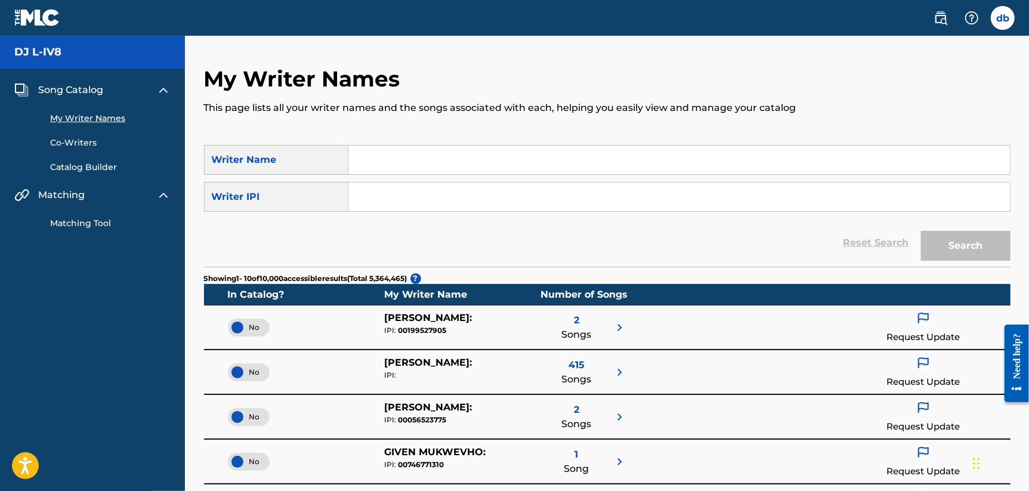
click at [383, 167] on input "Search Form" at bounding box center [679, 160] width 662 height 29
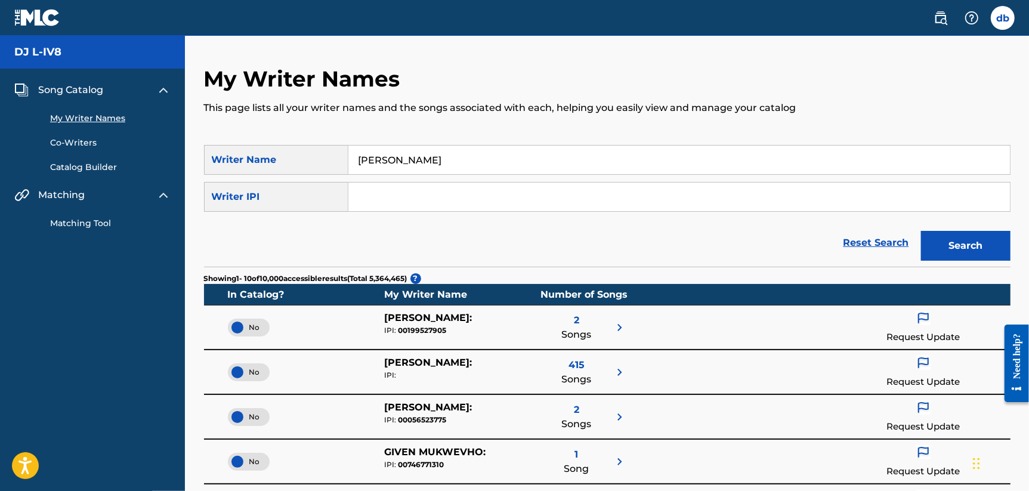
type input "[PERSON_NAME]"
click at [921, 231] on button "Search" at bounding box center [966, 246] width 90 height 30
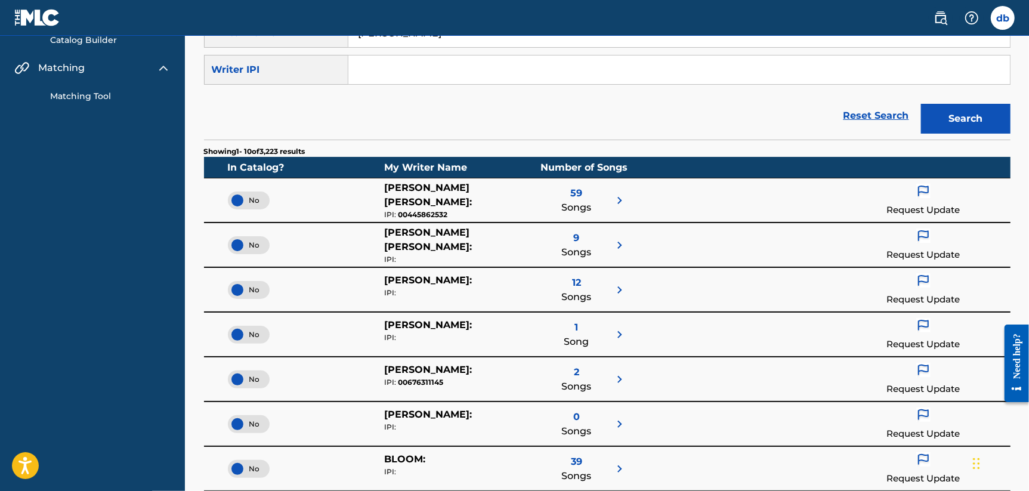
scroll to position [178, 0]
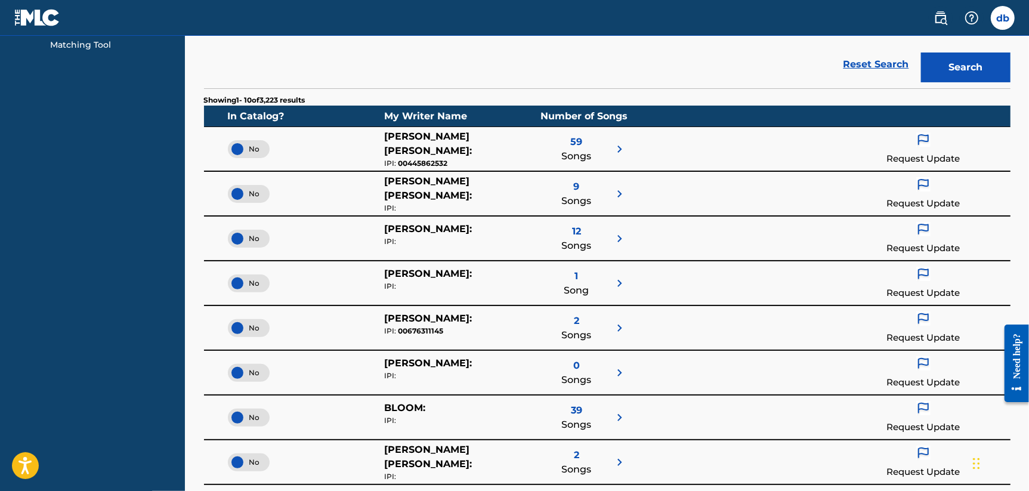
click at [616, 236] on img at bounding box center [620, 239] width 14 height 14
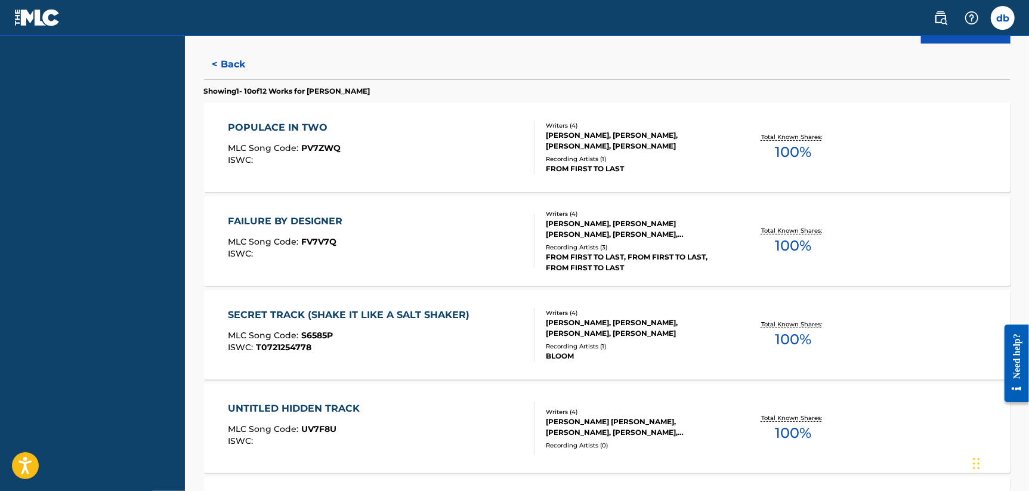
scroll to position [164, 0]
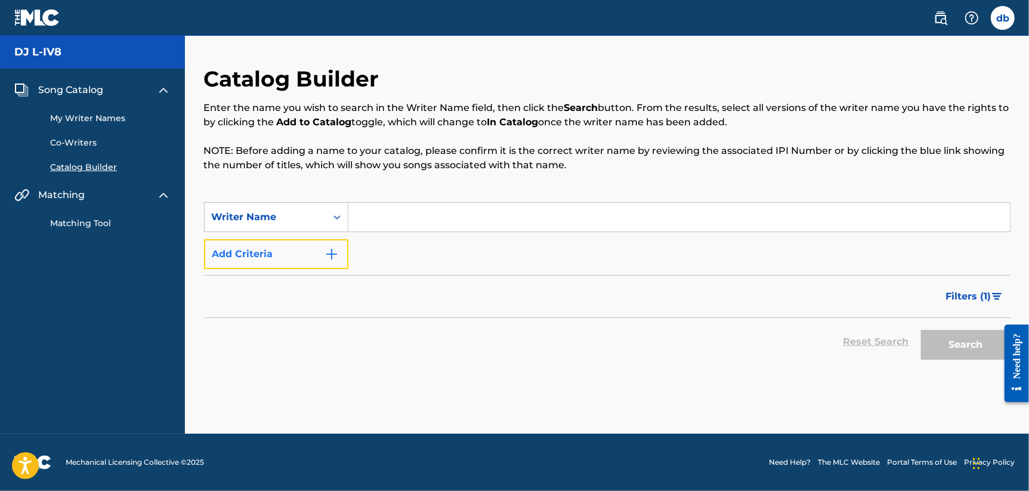
click at [315, 251] on button "Add Criteria" at bounding box center [276, 254] width 144 height 30
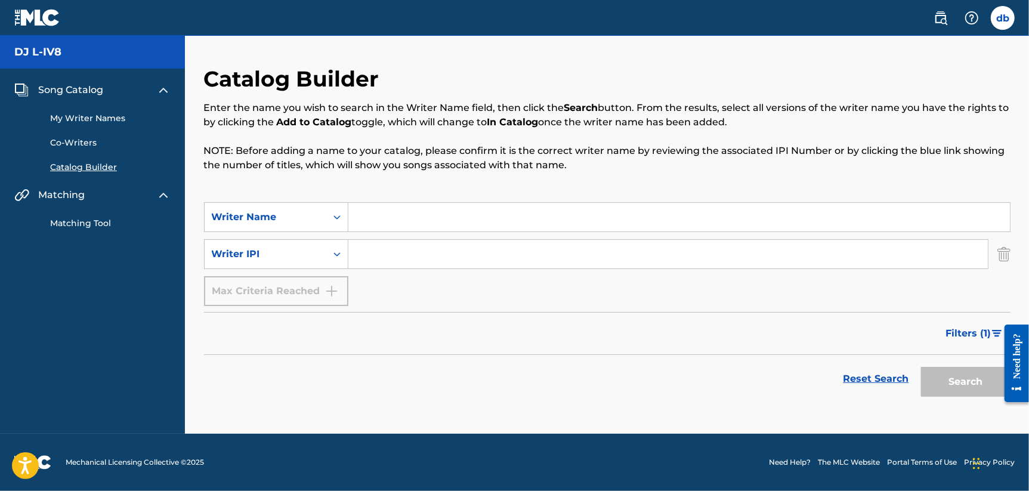
click at [287, 289] on div "Max Criteria Reached" at bounding box center [276, 291] width 144 height 30
click at [1001, 258] on img "Search Form" at bounding box center [1004, 254] width 13 height 30
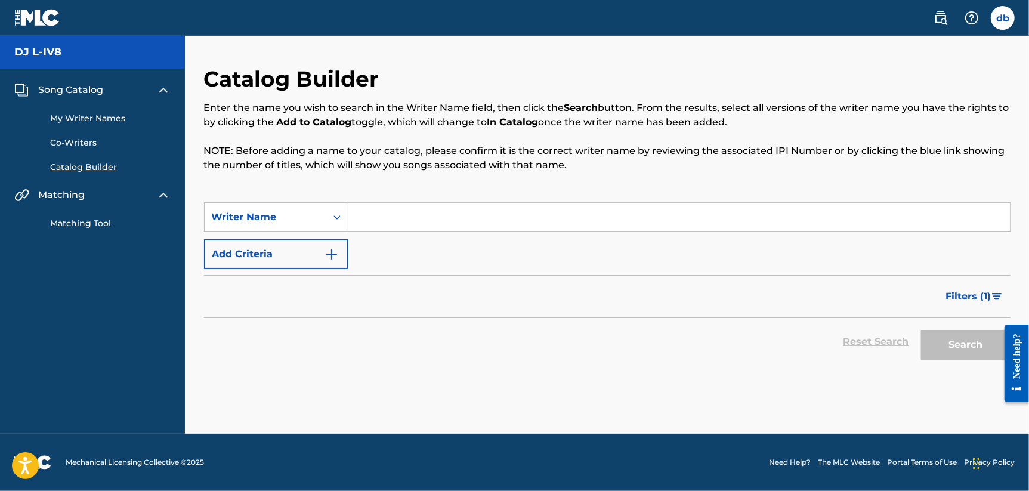
click at [90, 225] on link "Matching Tool" at bounding box center [110, 223] width 121 height 13
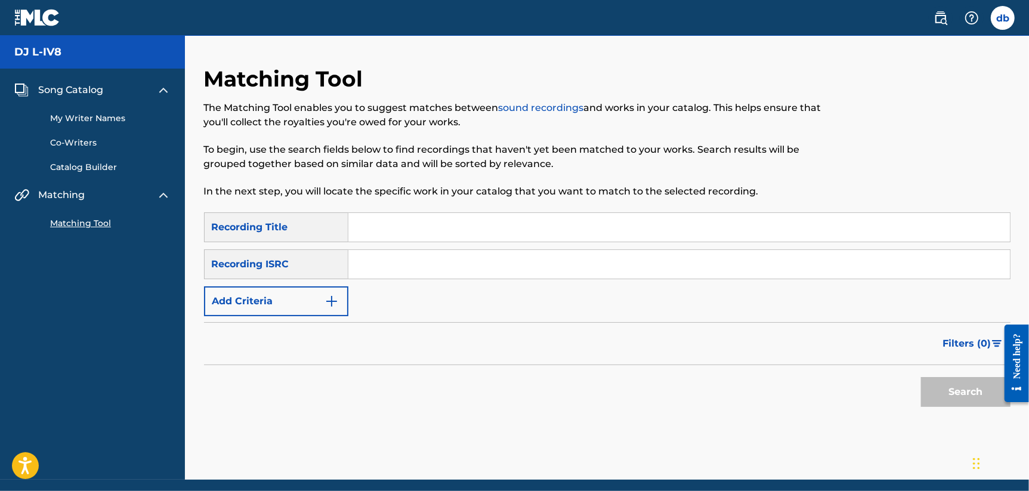
click at [84, 225] on link "Matching Tool" at bounding box center [110, 223] width 121 height 13
click at [78, 169] on link "Catalog Builder" at bounding box center [110, 167] width 121 height 13
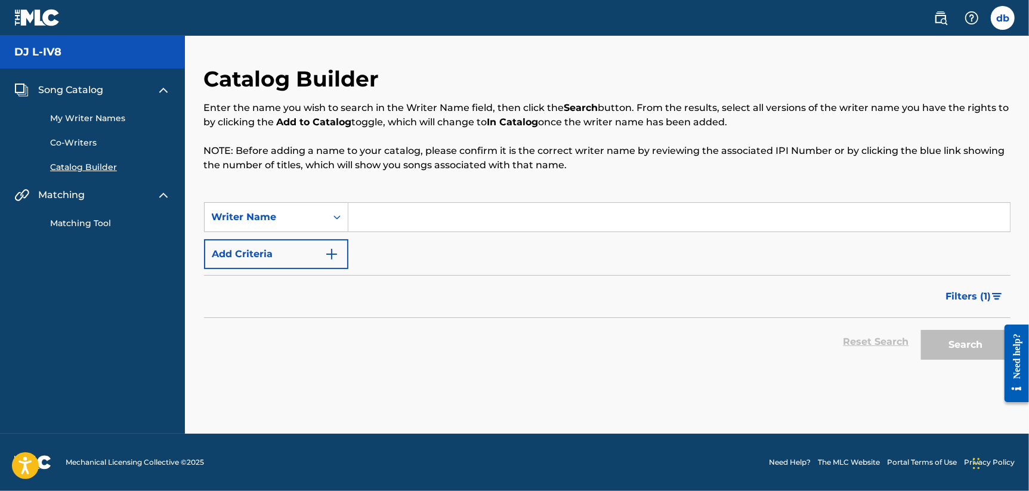
click at [74, 143] on link "Co-Writers" at bounding box center [110, 143] width 121 height 13
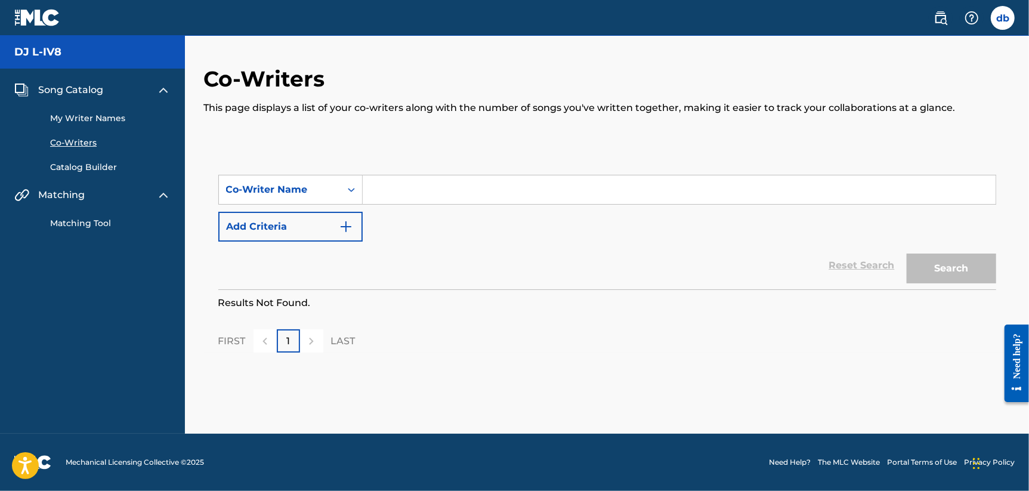
click at [77, 120] on link "My Writer Names" at bounding box center [110, 118] width 121 height 13
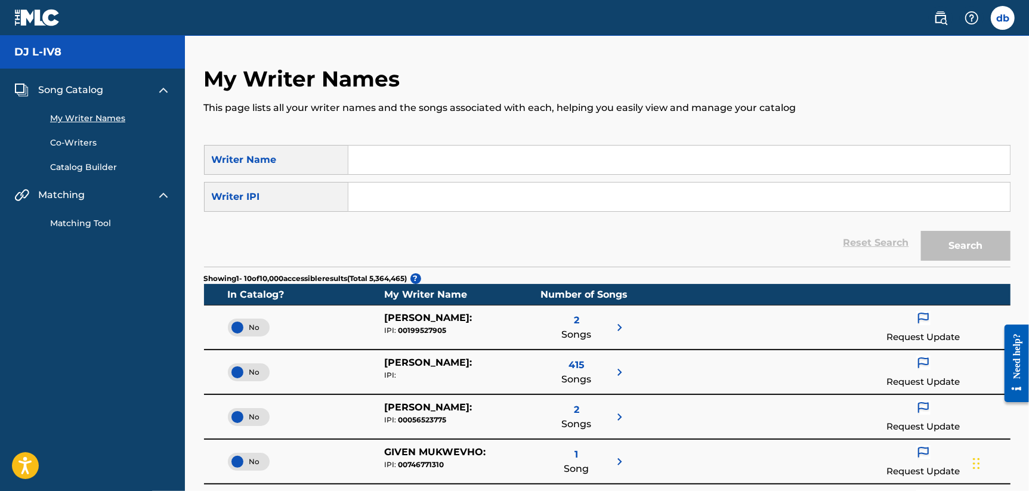
click at [39, 19] on img at bounding box center [37, 17] width 46 height 17
